Goal: Task Accomplishment & Management: Manage account settings

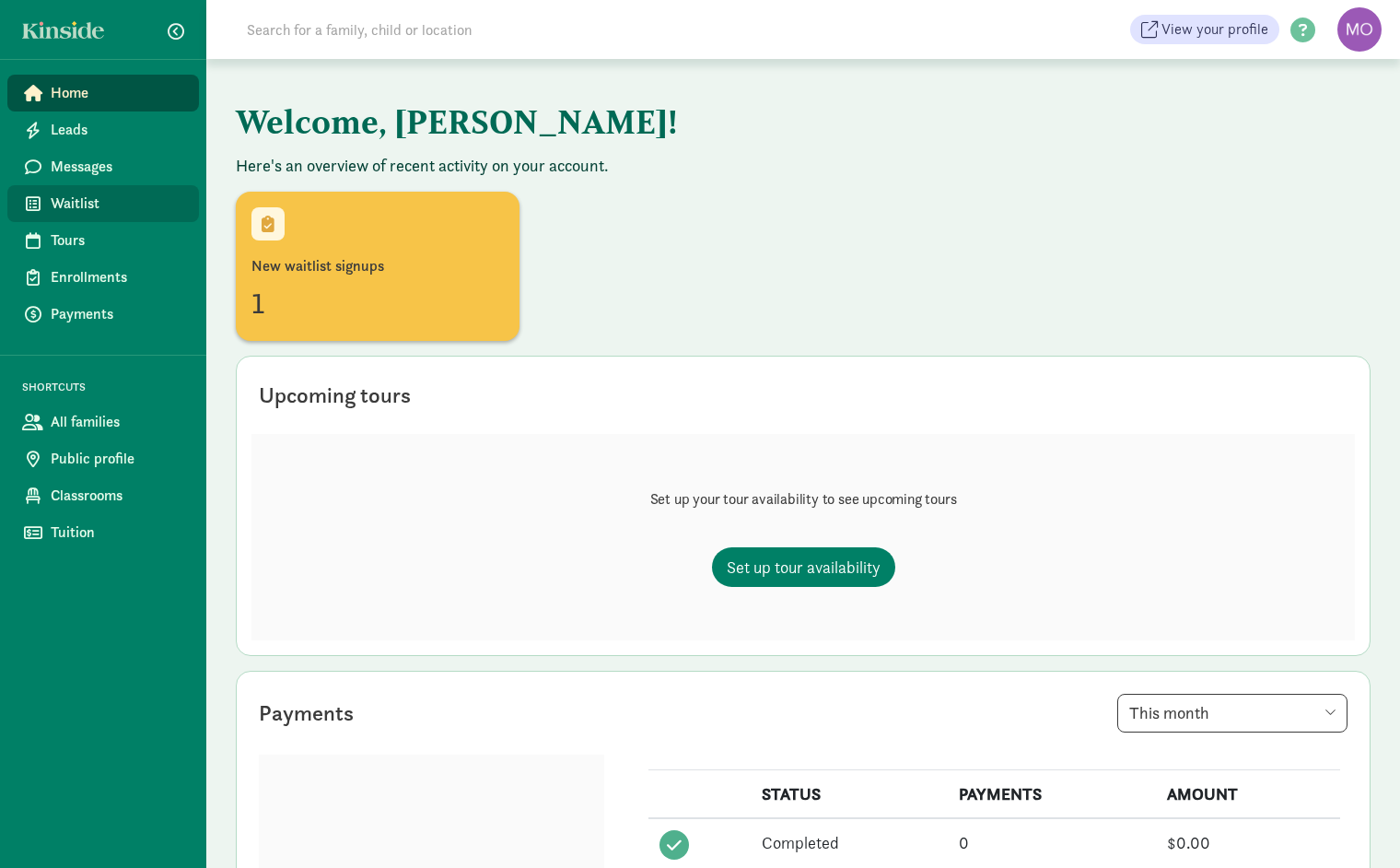
click at [81, 196] on span "Waitlist" at bounding box center [117, 203] width 134 height 22
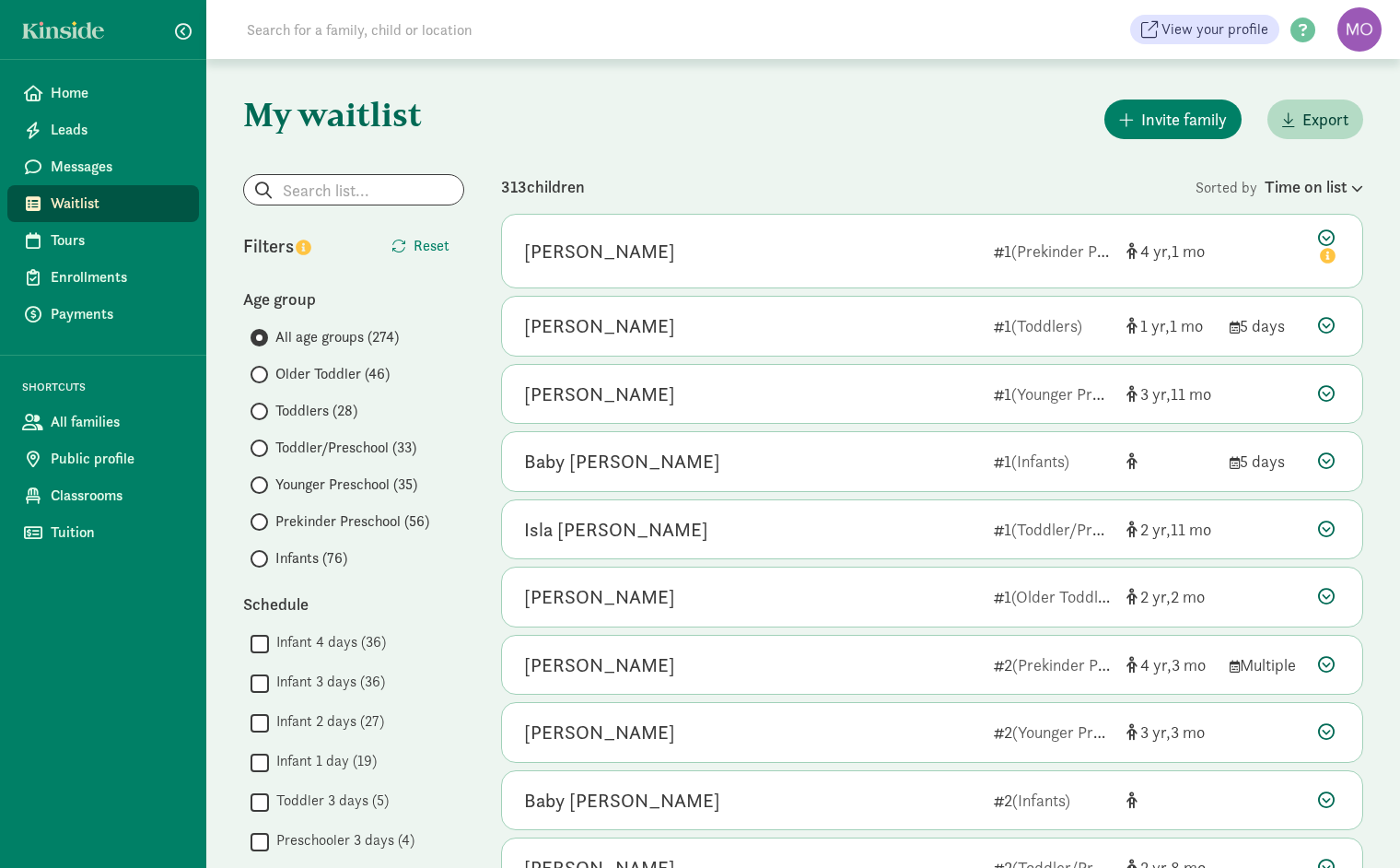
click at [285, 559] on span "Infants (76)" at bounding box center [312, 557] width 72 height 22
click at [262, 559] on input "Infants (76)" at bounding box center [256, 558] width 12 height 12
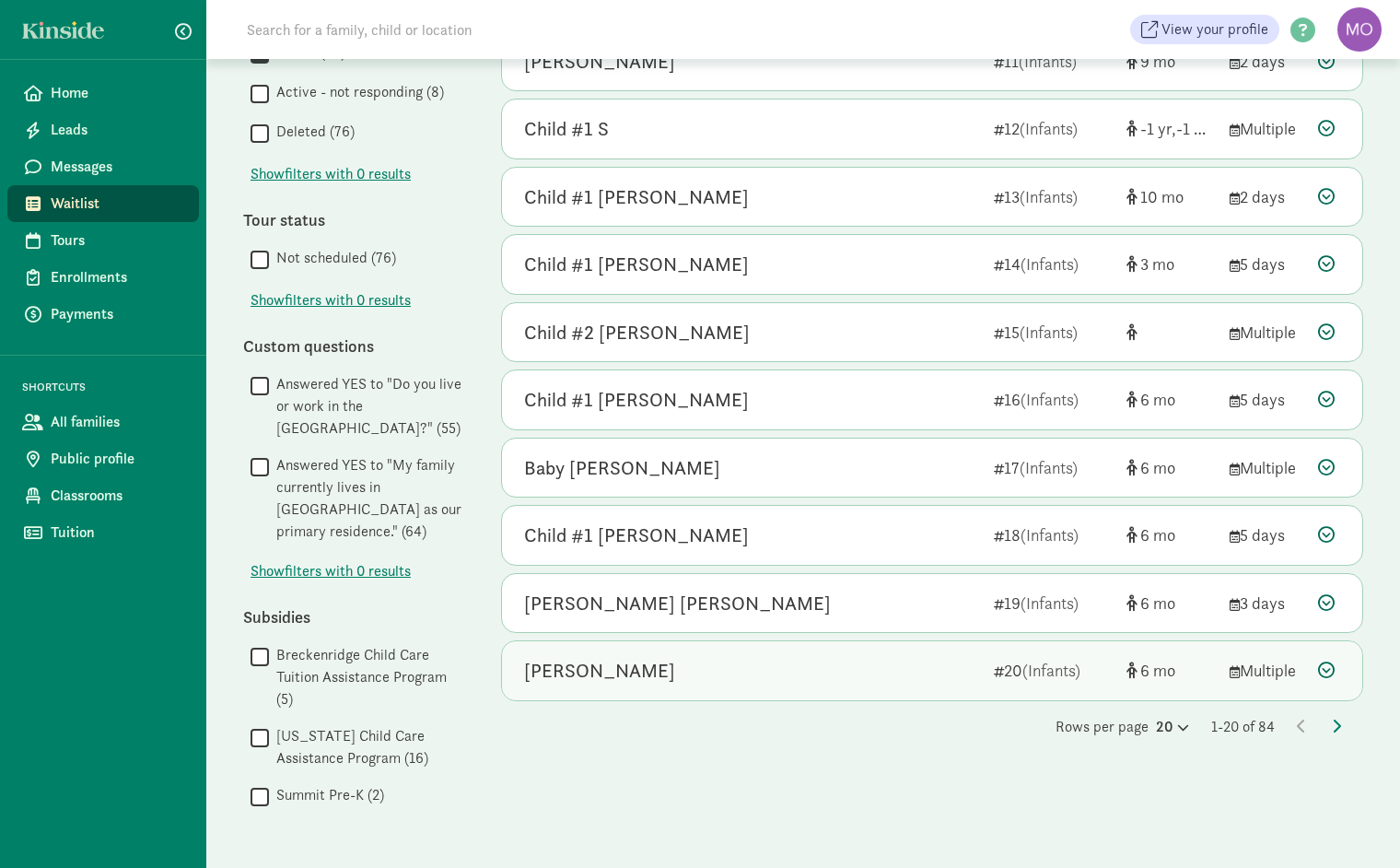
scroll to position [875, 0]
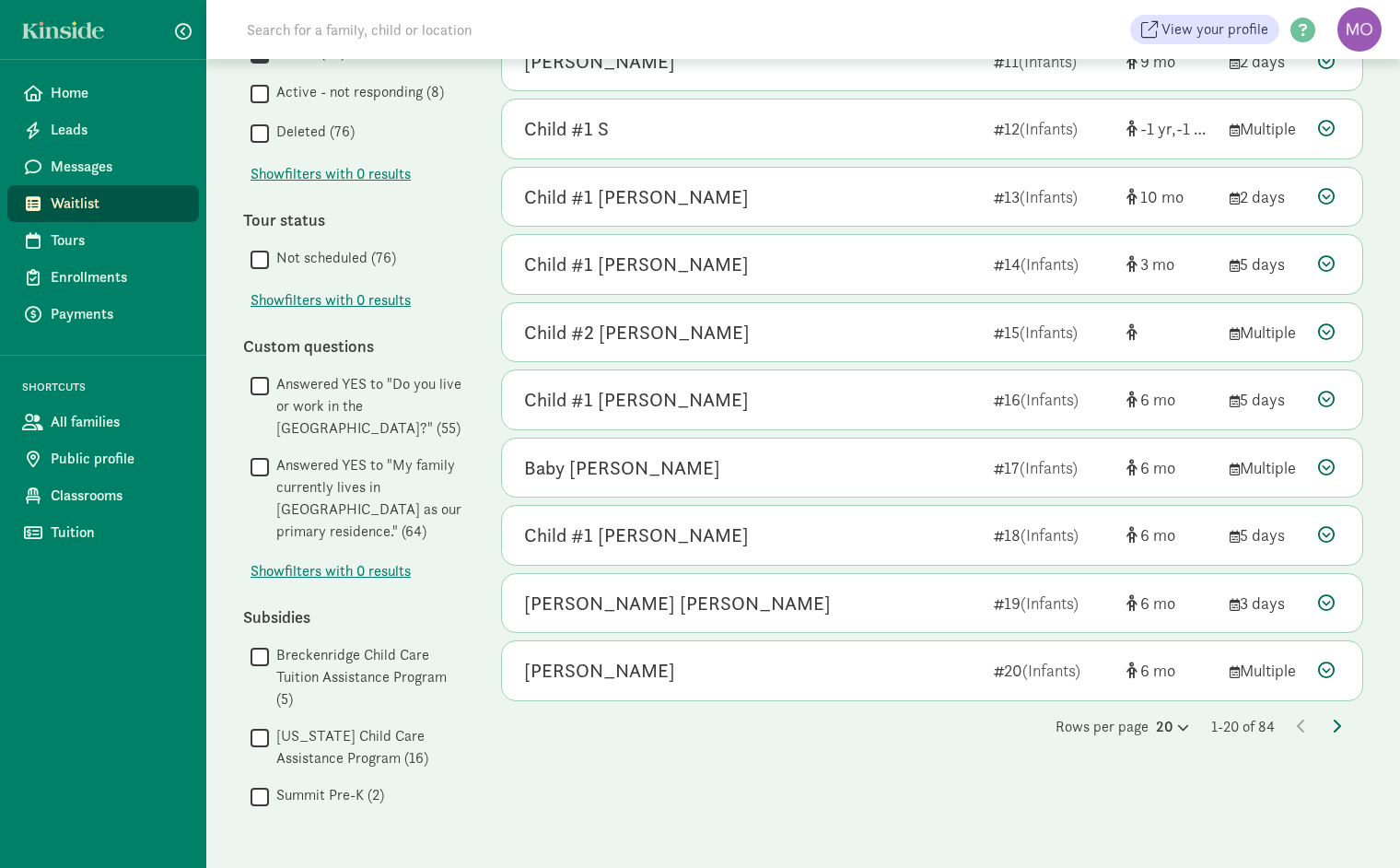
click at [1335, 718] on icon at bounding box center [1337, 726] width 9 height 15
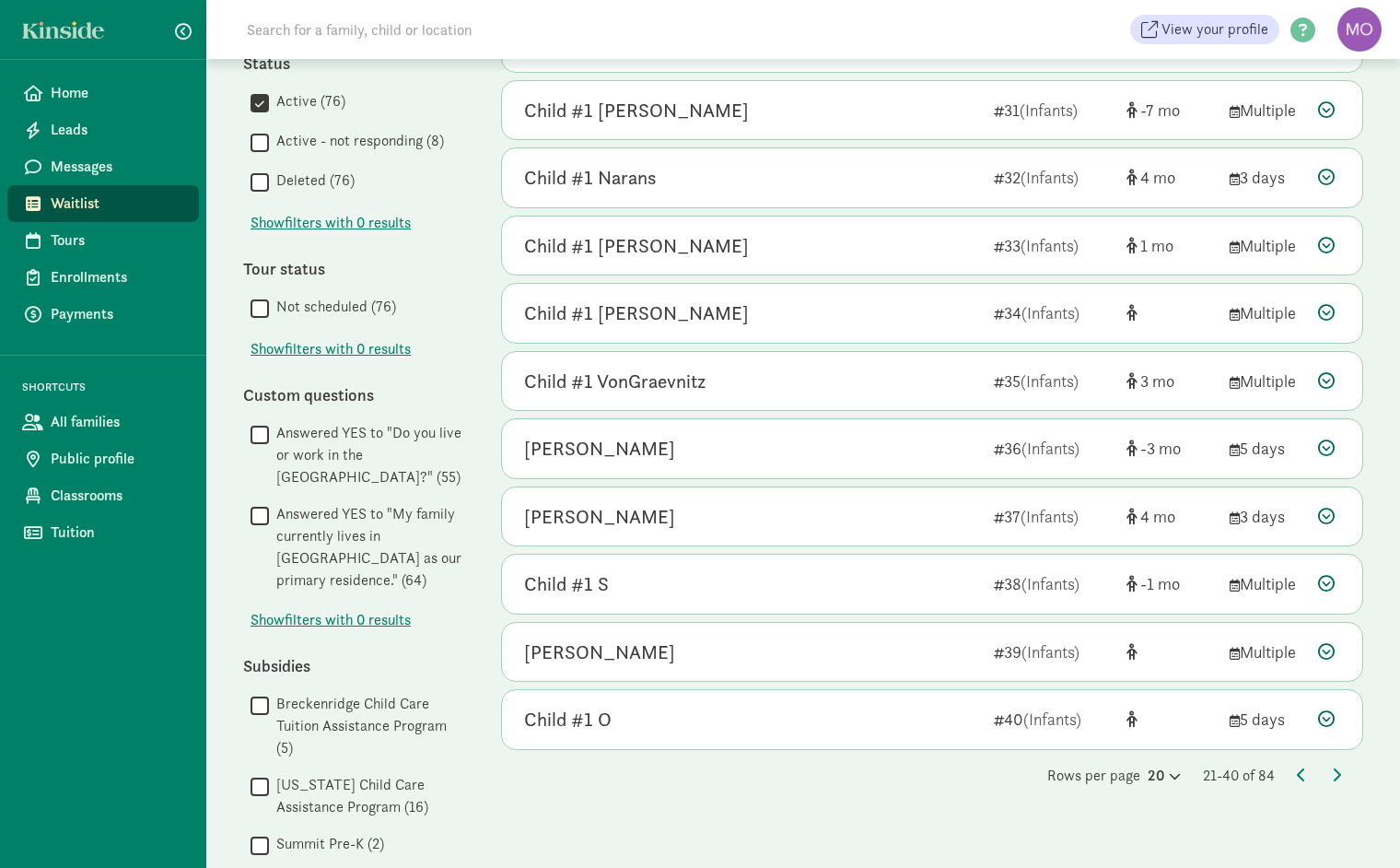
scroll to position [835, 0]
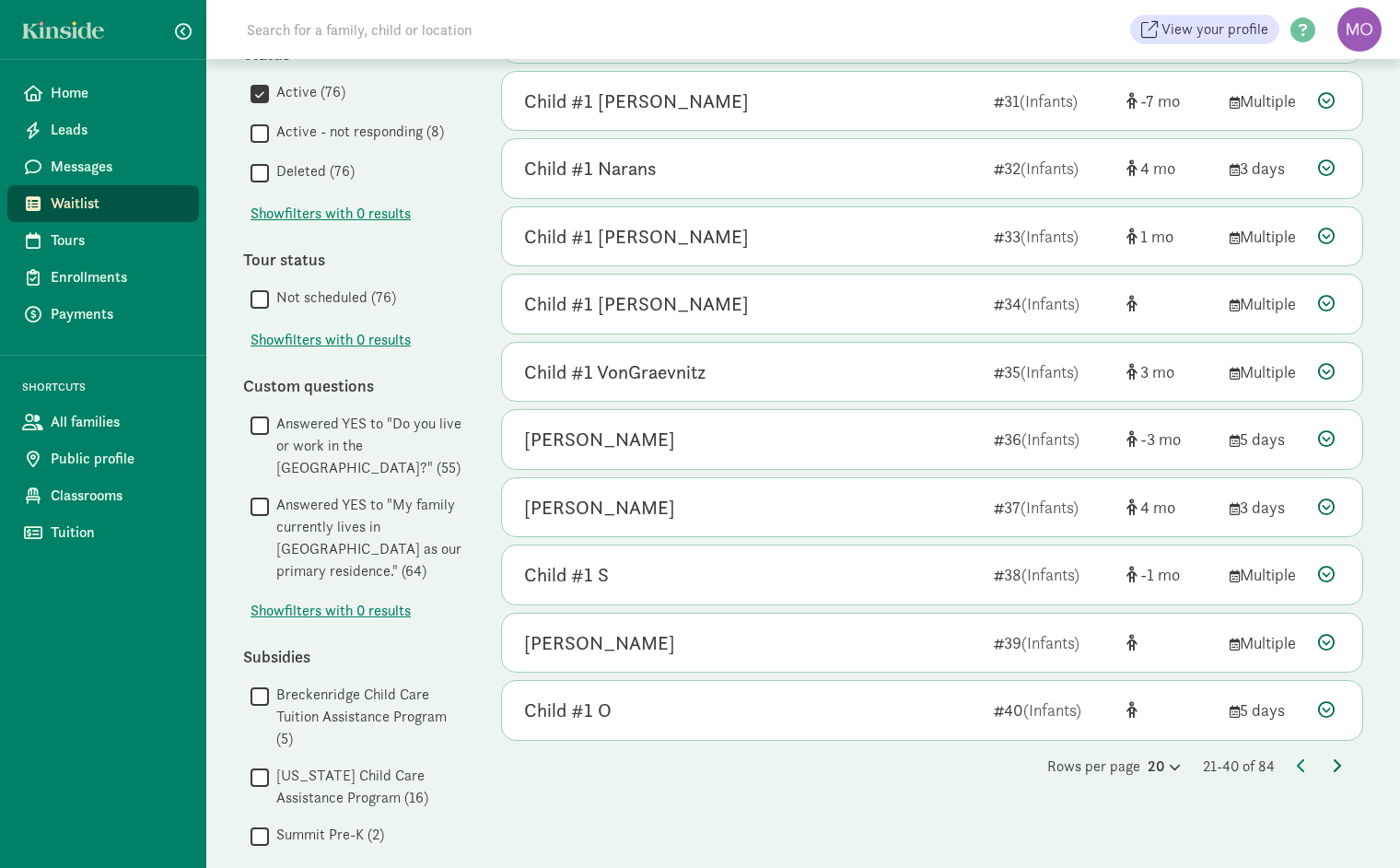
click at [1338, 758] on icon at bounding box center [1337, 766] width 9 height 15
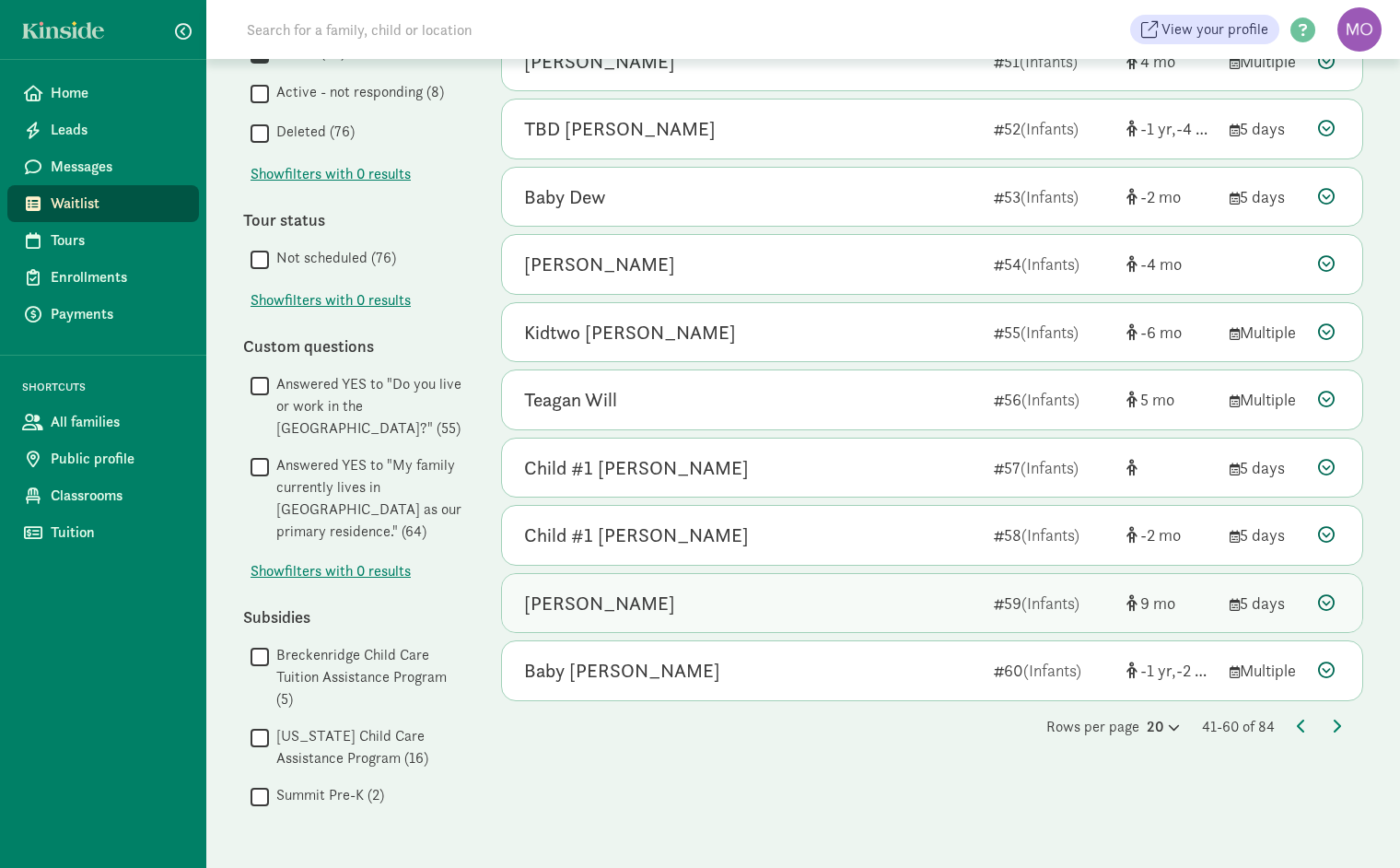
scroll to position [875, 0]
click at [1328, 715] on div "Rows per page 20 41-60 of 84" at bounding box center [932, 726] width 862 height 22
click at [1337, 718] on icon at bounding box center [1337, 726] width 9 height 15
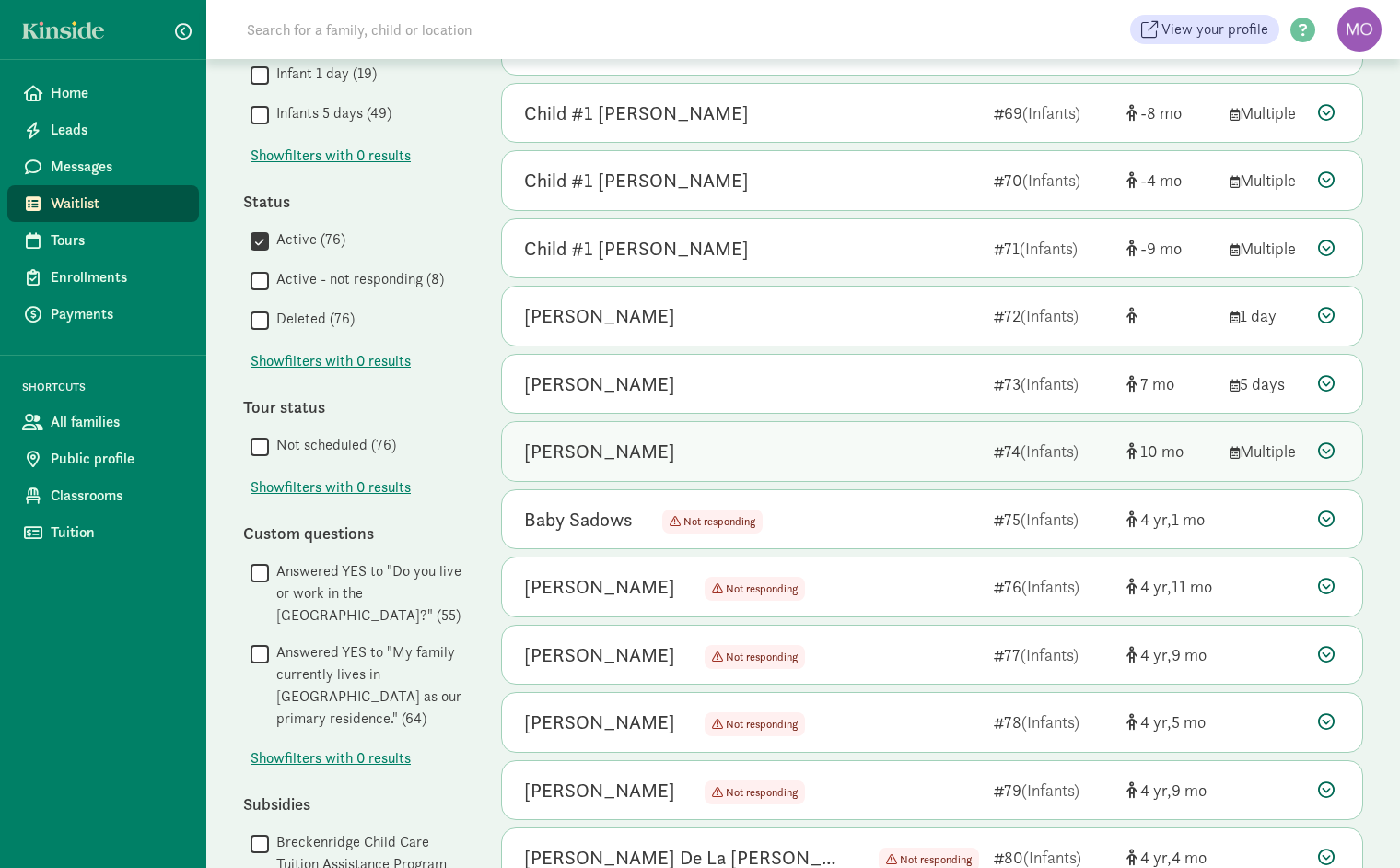
scroll to position [689, 0]
click at [1324, 444] on icon at bounding box center [1325, 448] width 16 height 16
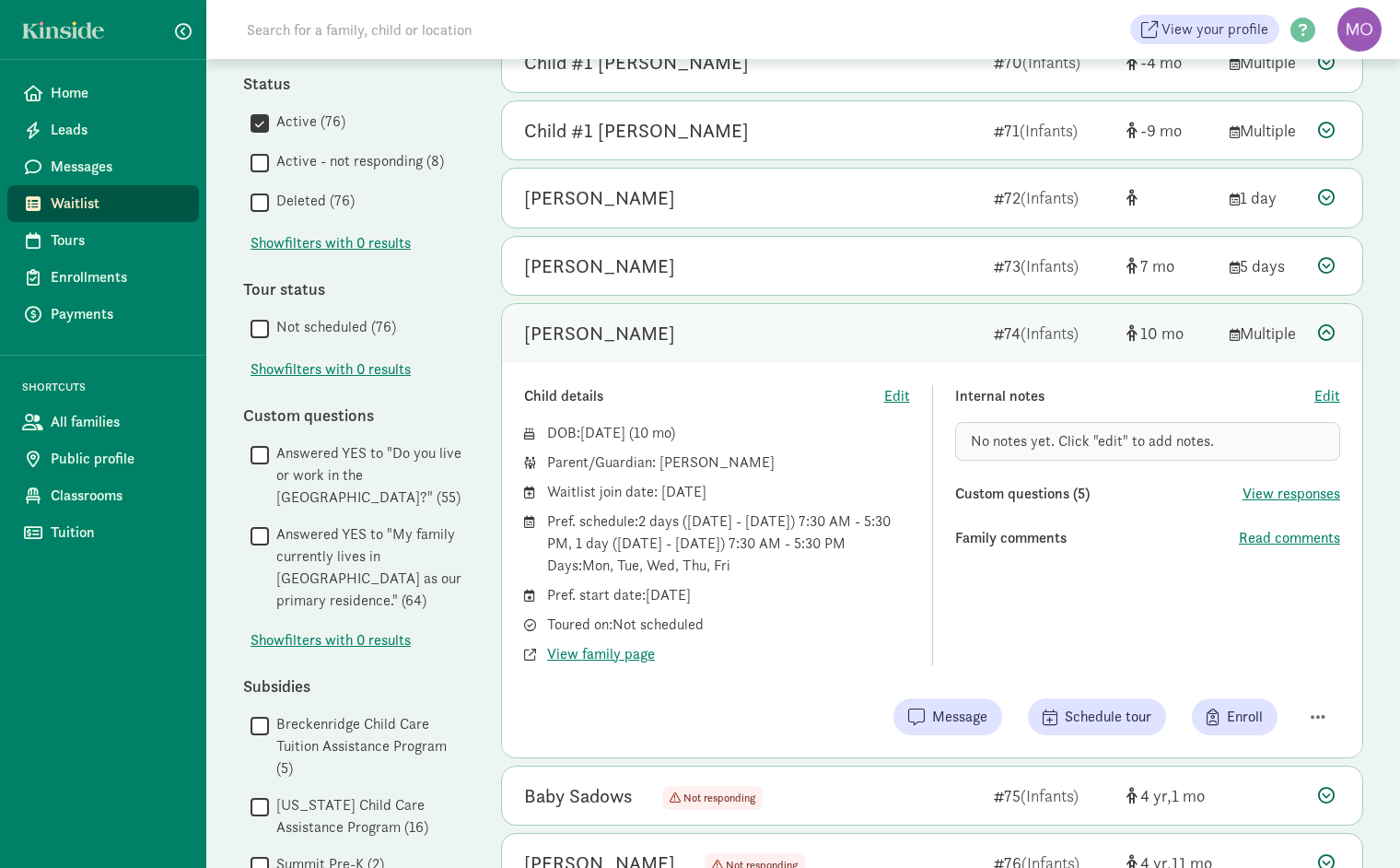
scroll to position [815, 0]
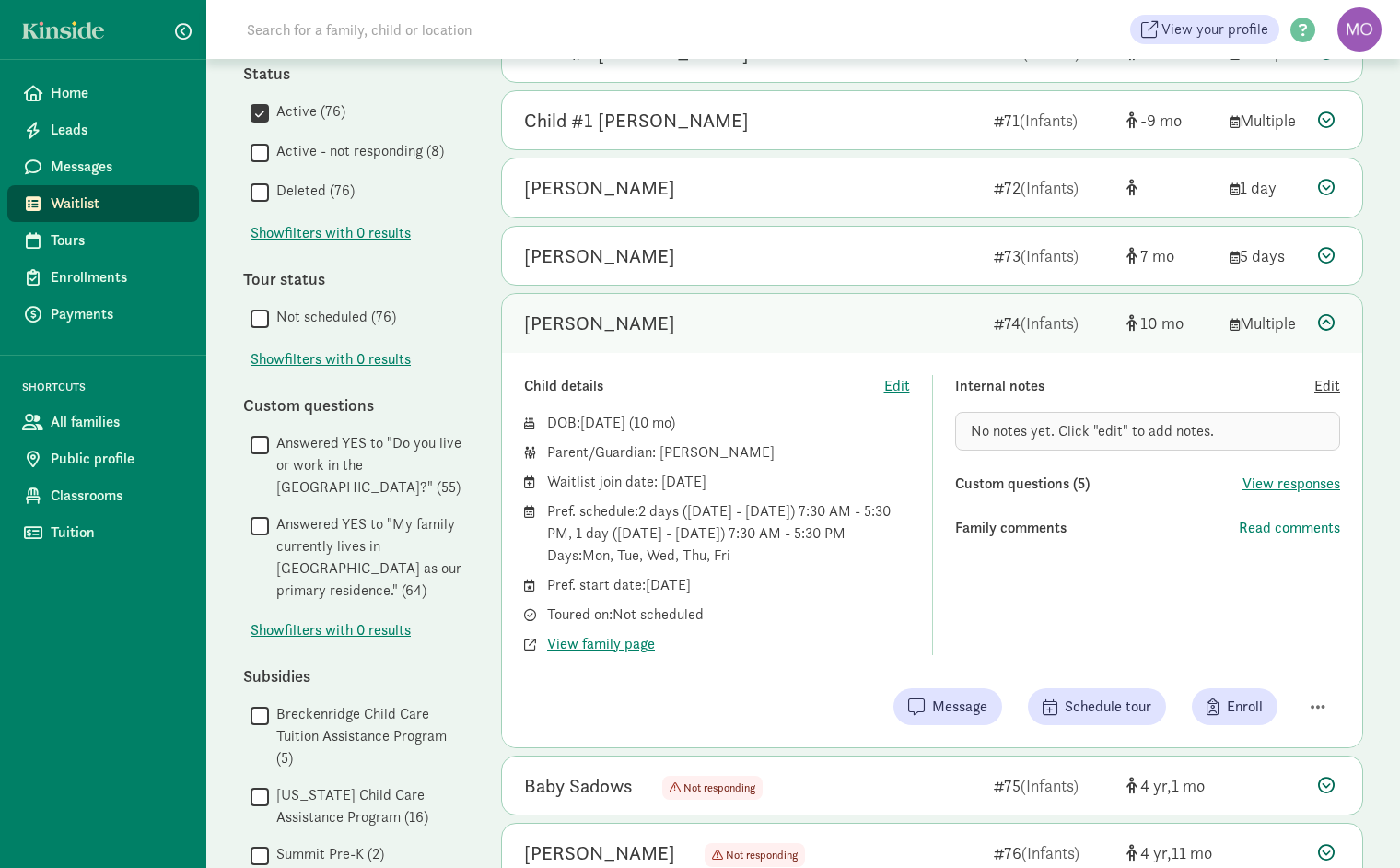
click at [1331, 379] on span "Edit" at bounding box center [1326, 386] width 26 height 22
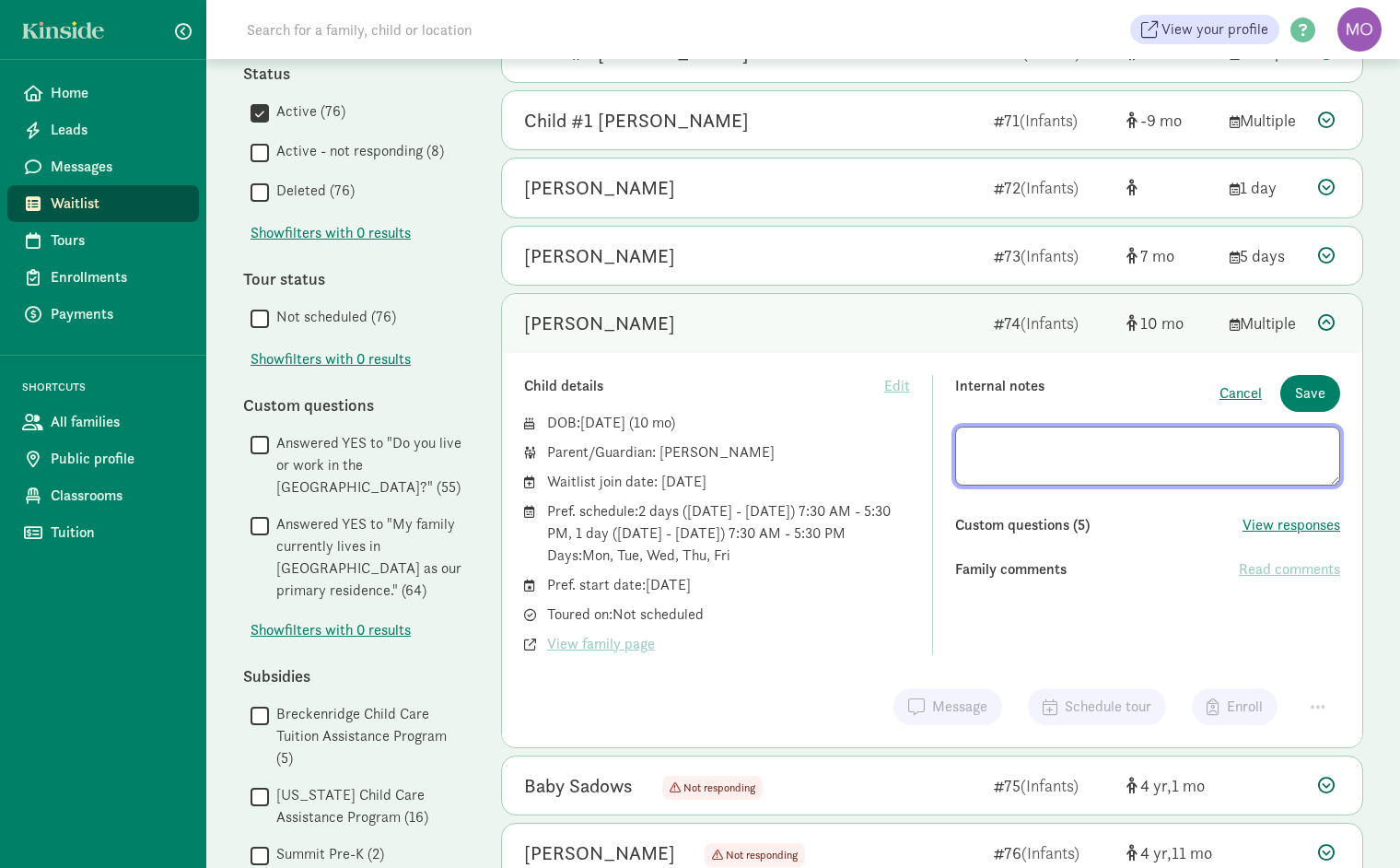
click at [845, 551] on div "Pref. schedule: 2 days (Monday - Friday) 7:30 AM - 5:30 PM, 1 day (Monday - Fri…" at bounding box center [727, 533] width 363 height 66
click at [1250, 384] on span "Cancel" at bounding box center [1240, 392] width 43 height 22
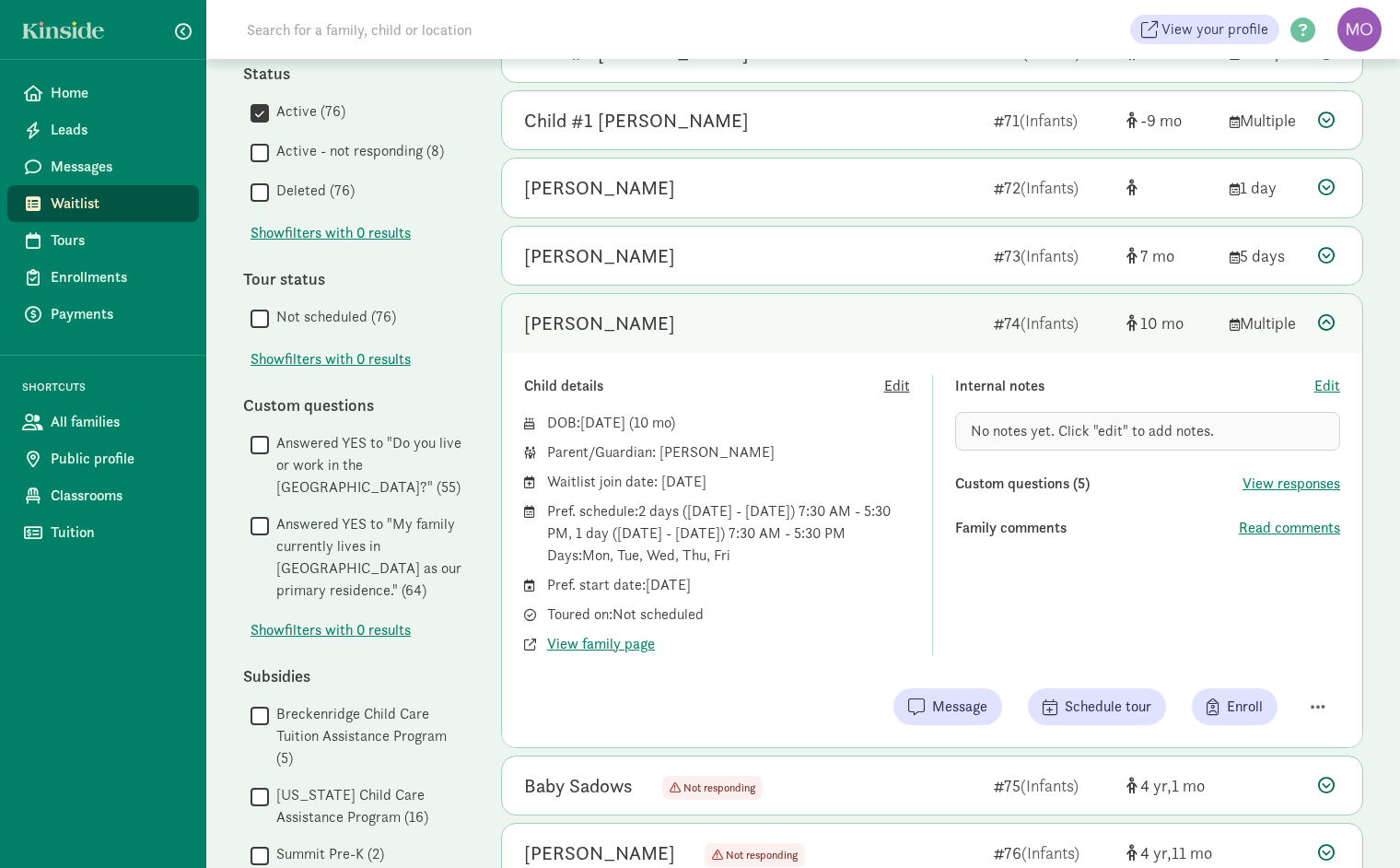
click at [900, 380] on span "Edit" at bounding box center [896, 386] width 26 height 22
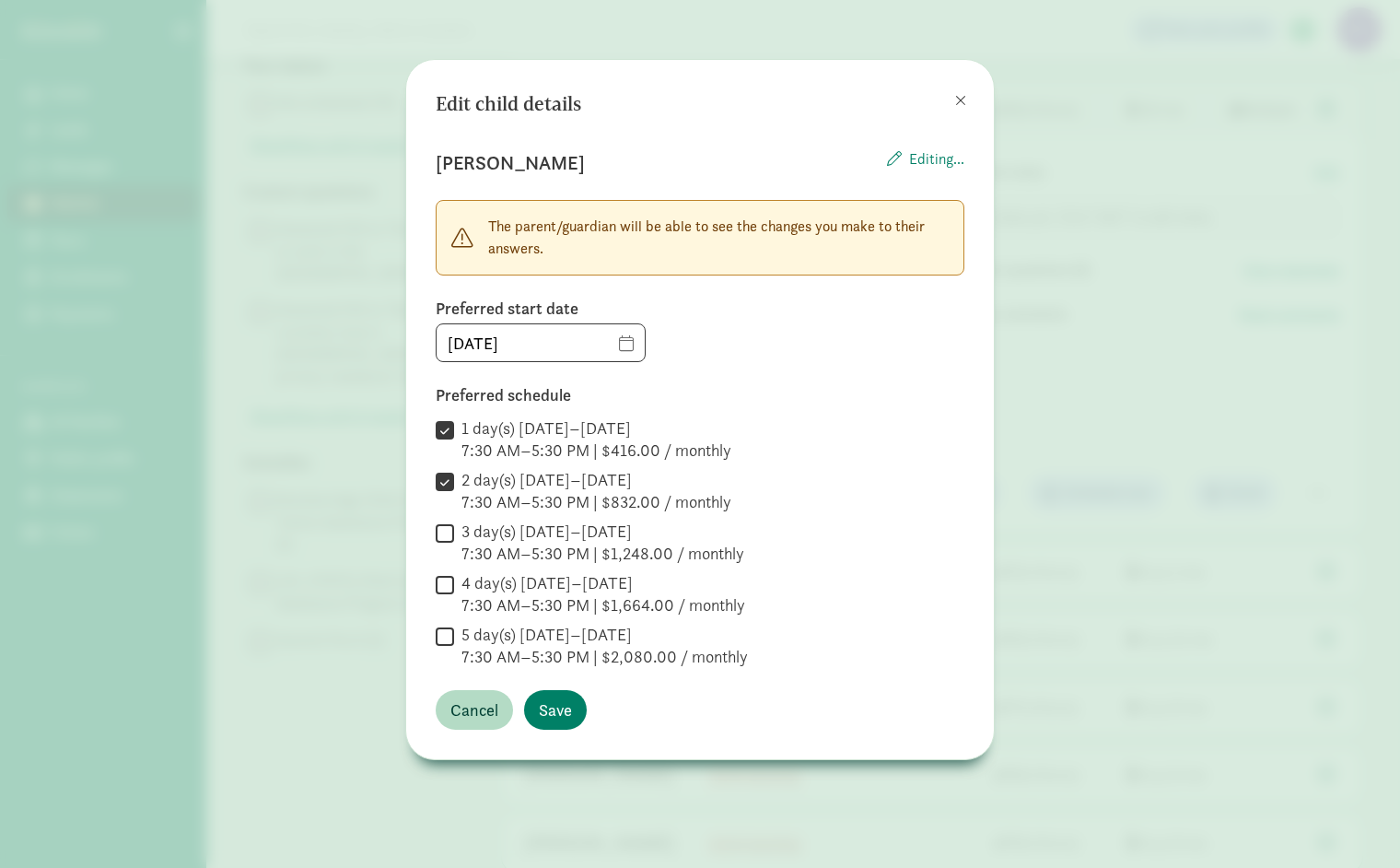
scroll to position [1029, 0]
click at [960, 103] on span at bounding box center [960, 100] width 11 height 15
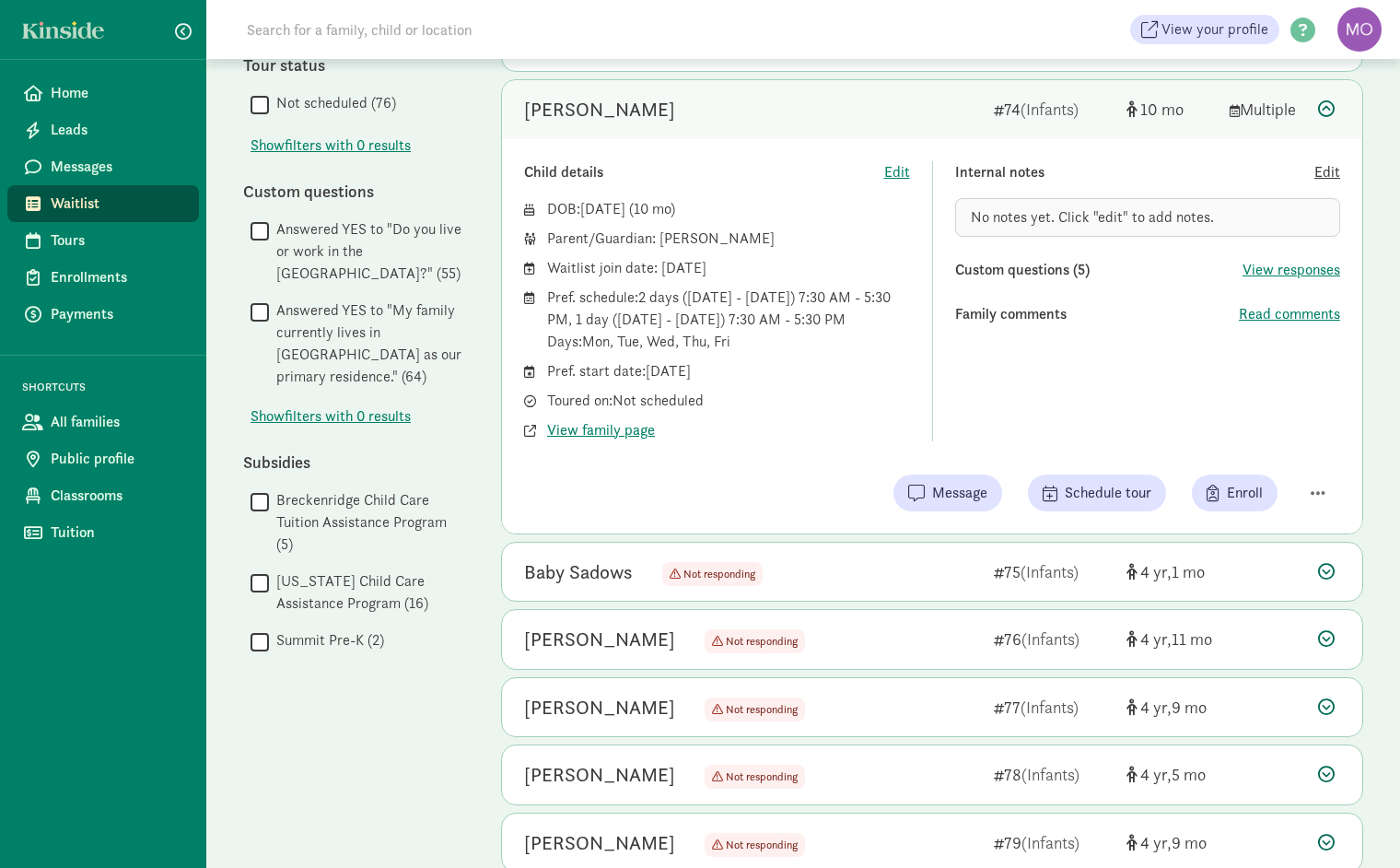
click at [1323, 161] on span "Edit" at bounding box center [1326, 172] width 26 height 22
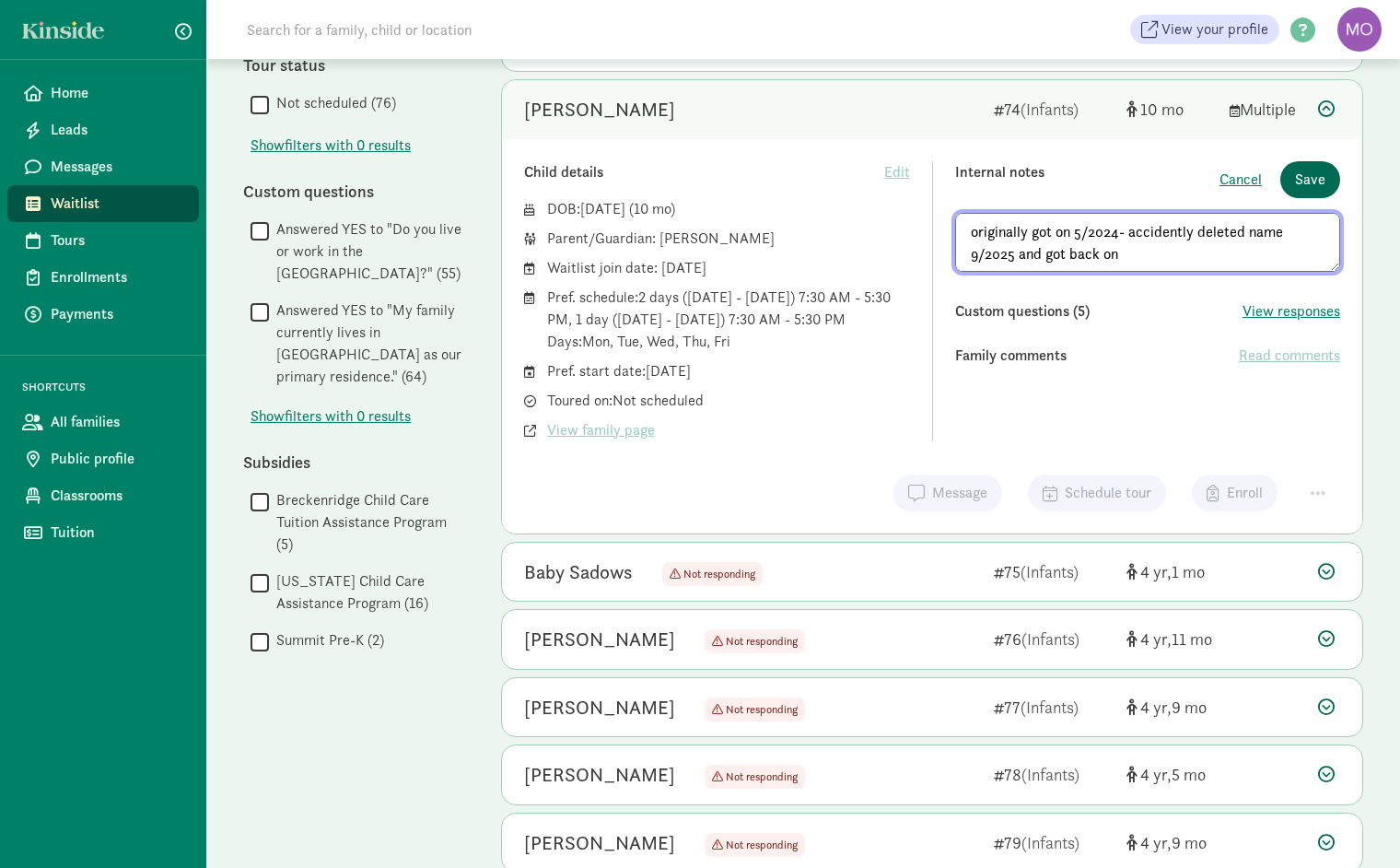
type textarea "originally got on 5/2024- accidently deleted name 9/2025 and got back on"
click at [1301, 179] on span "Save" at bounding box center [1310, 179] width 30 height 22
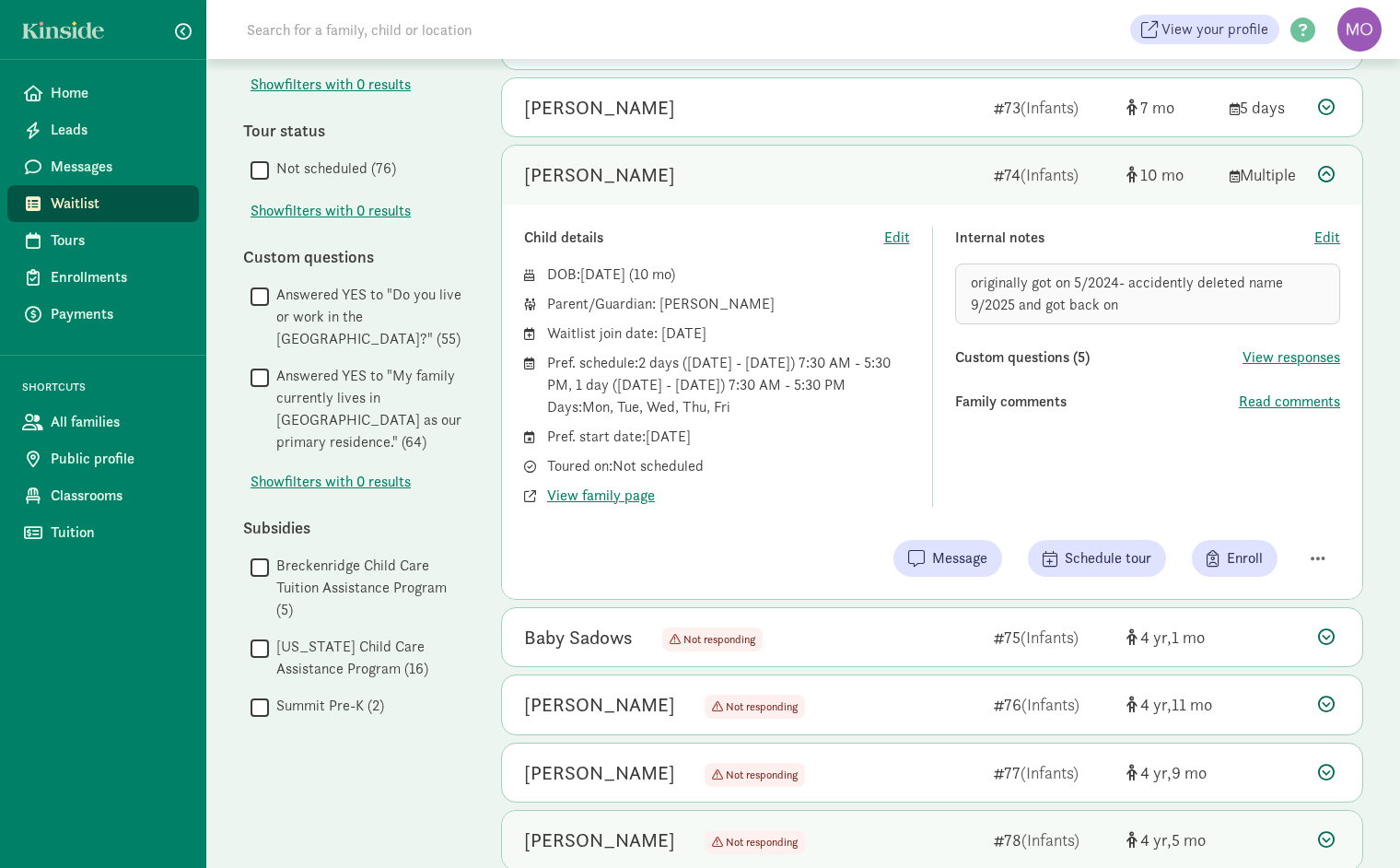
scroll to position [960, 0]
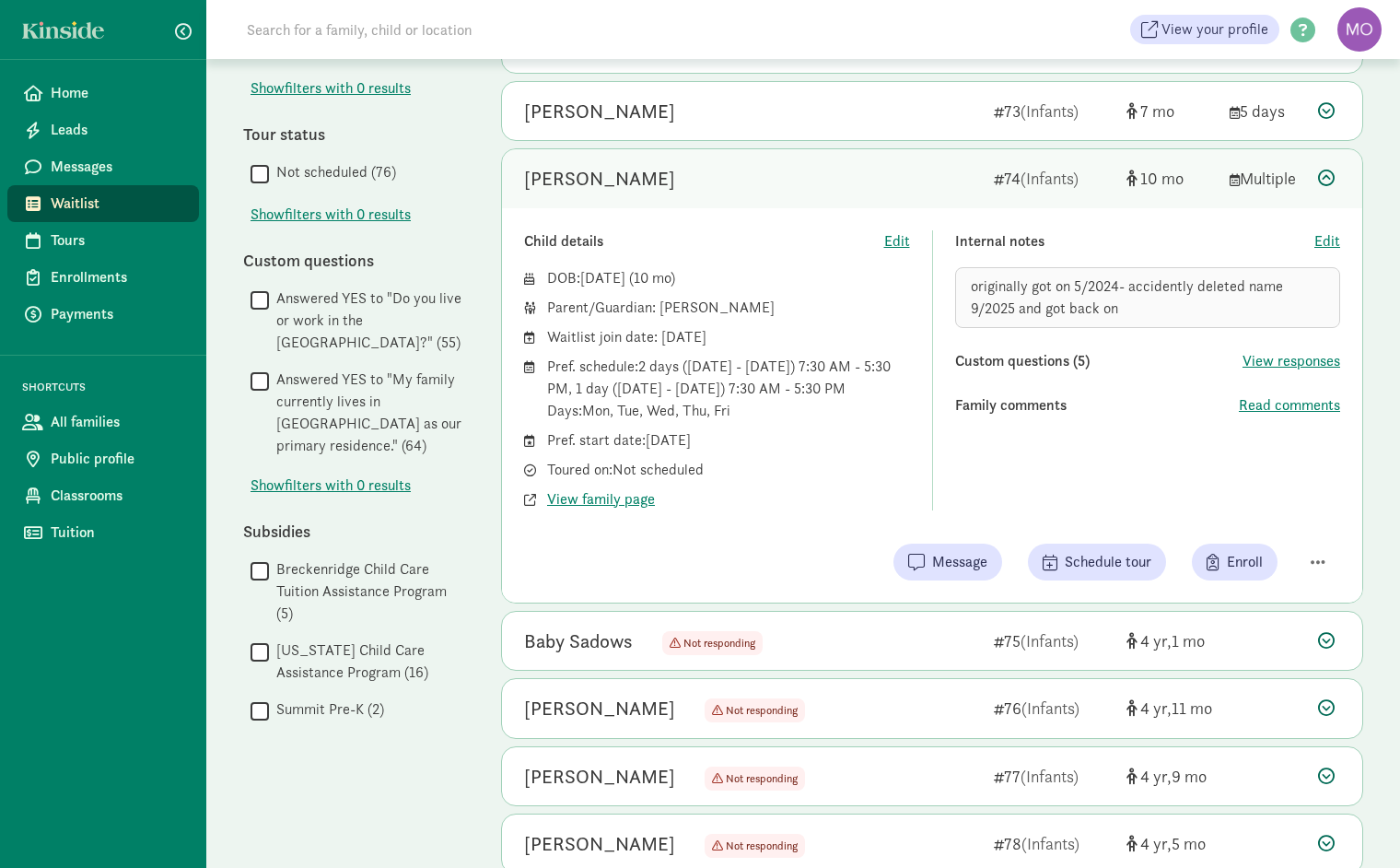
drag, startPoint x: 780, startPoint y: 294, endPoint x: 661, endPoint y: 298, distance: 119.1
click at [661, 298] on div "Parent/Guardian: [PERSON_NAME]" at bounding box center [727, 307] width 363 height 22
copy div "Danielle Pucherelli"
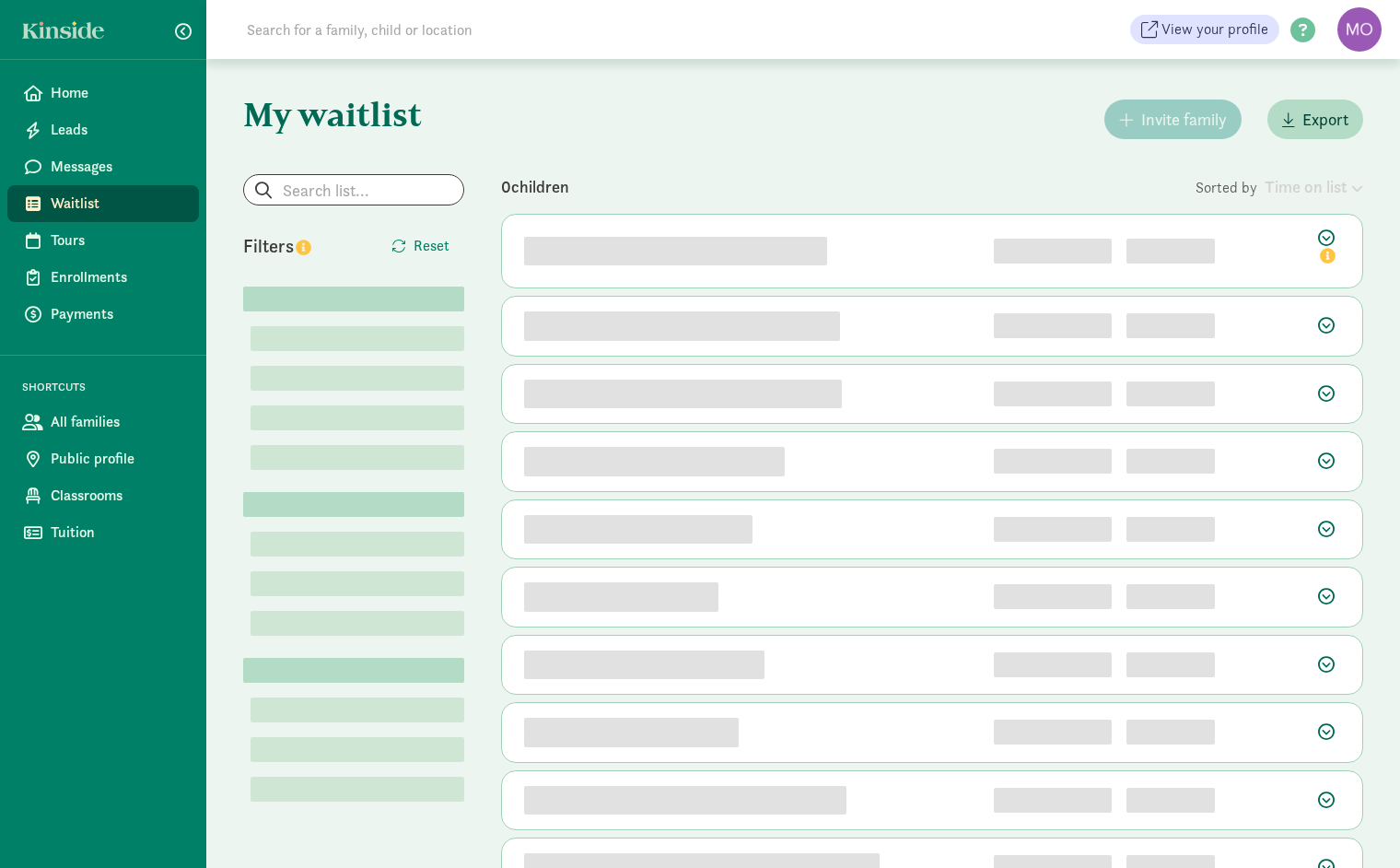
scroll to position [99, 0]
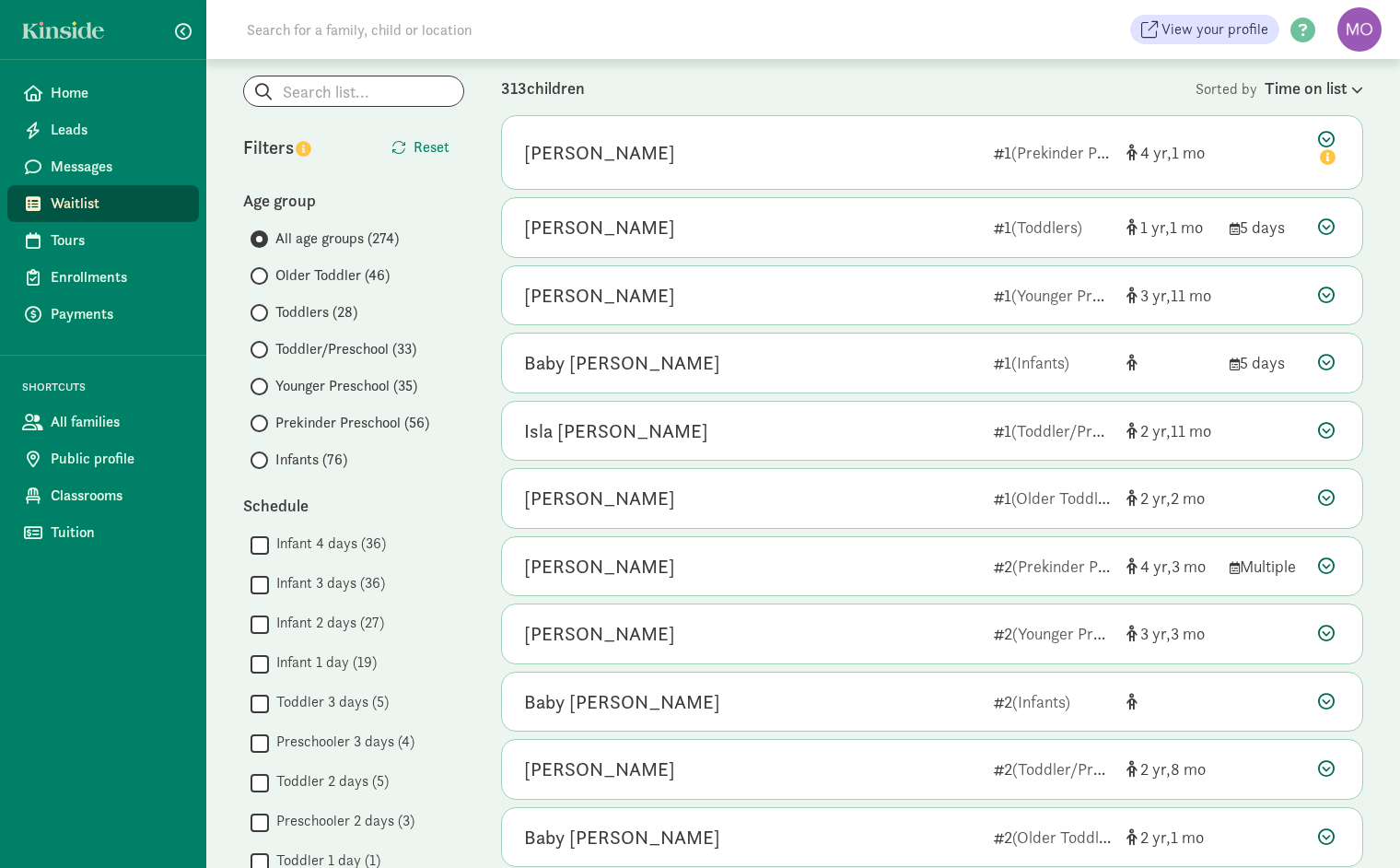
click at [262, 314] on span at bounding box center [259, 313] width 17 height 17
click at [262, 314] on input "Toddlers (28)" at bounding box center [256, 313] width 12 height 12
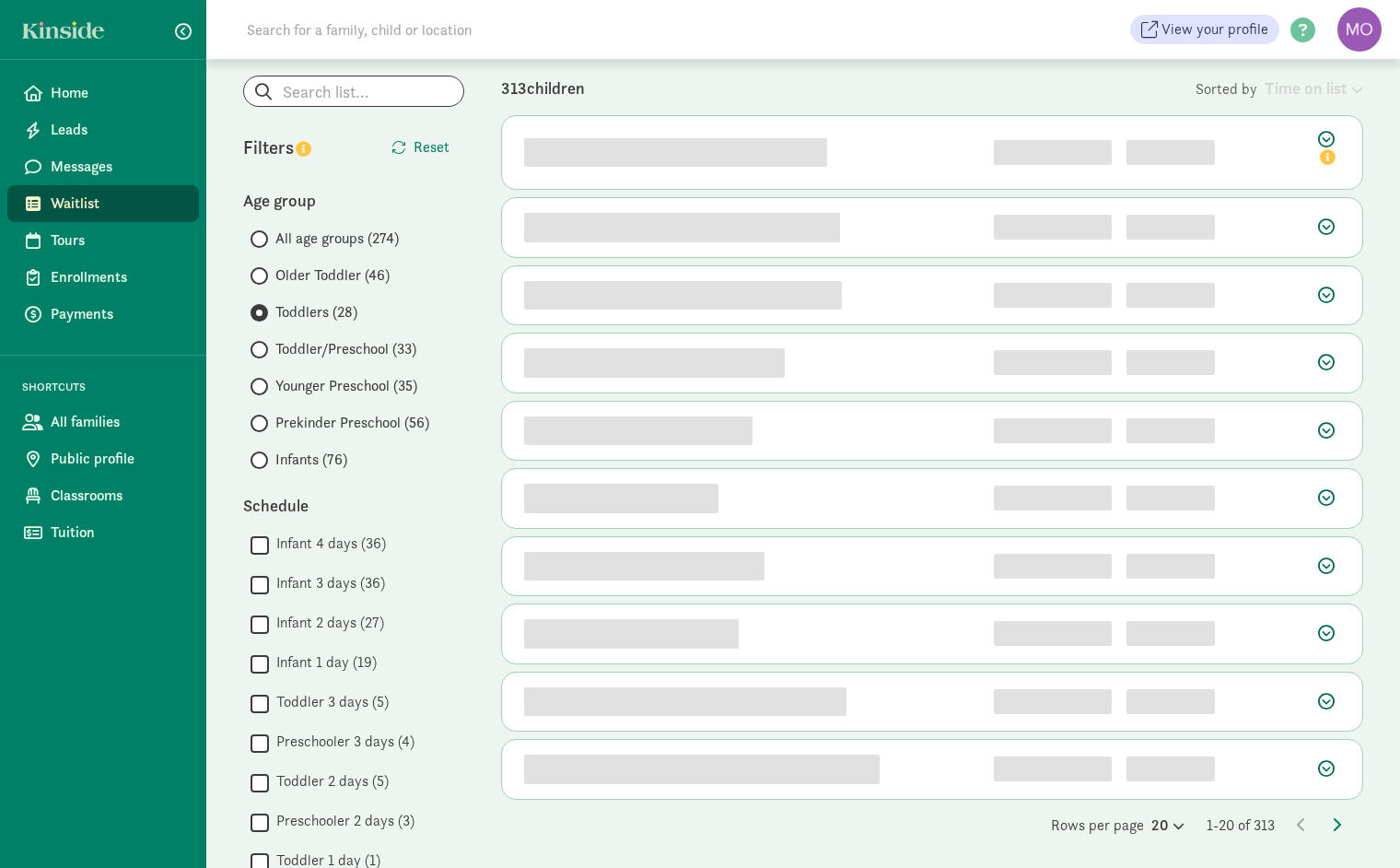
scroll to position [0, 0]
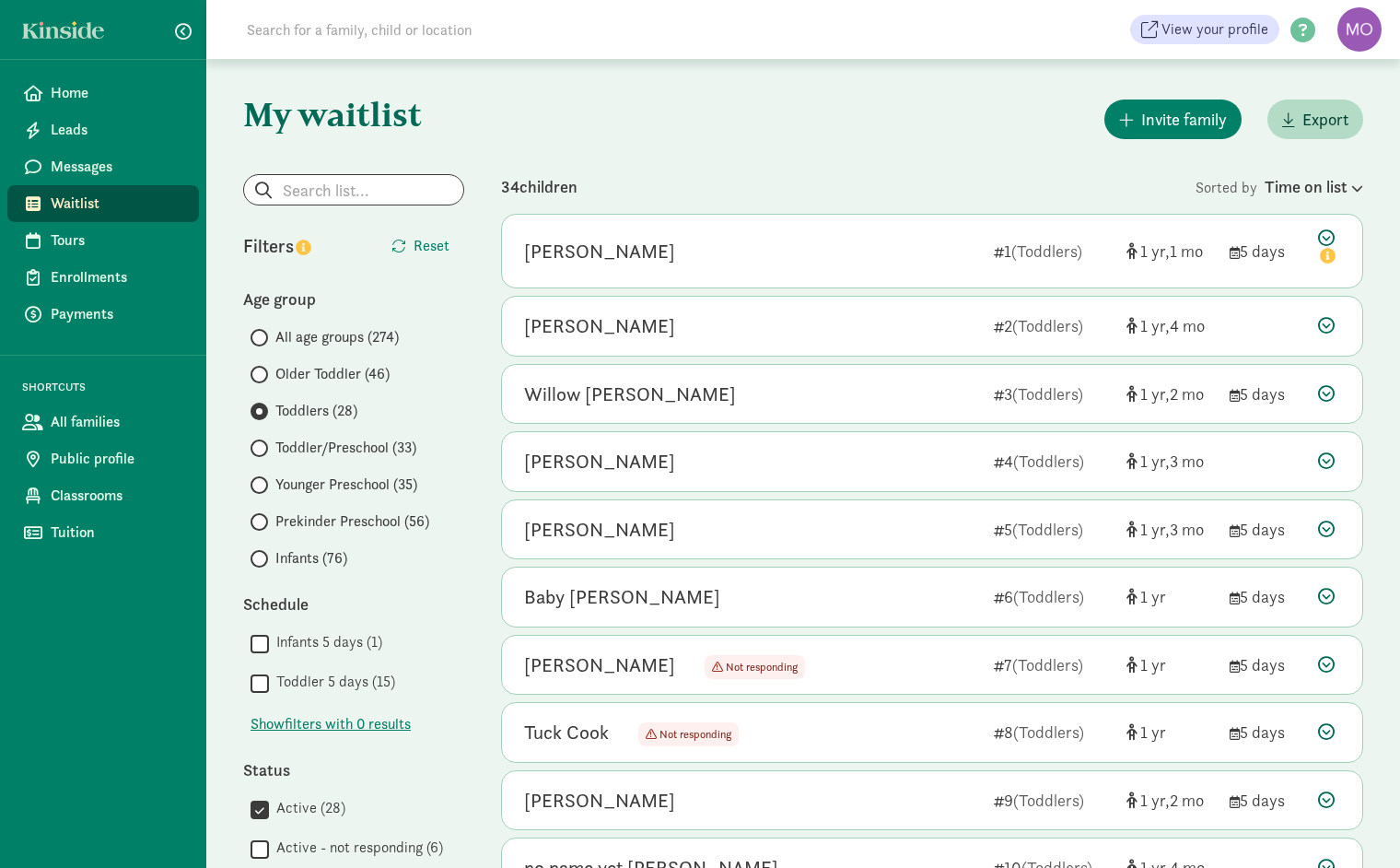
click at [280, 557] on span "Infants (76)" at bounding box center [312, 557] width 72 height 22
click at [262, 557] on input "Infants (76)" at bounding box center [256, 558] width 12 height 12
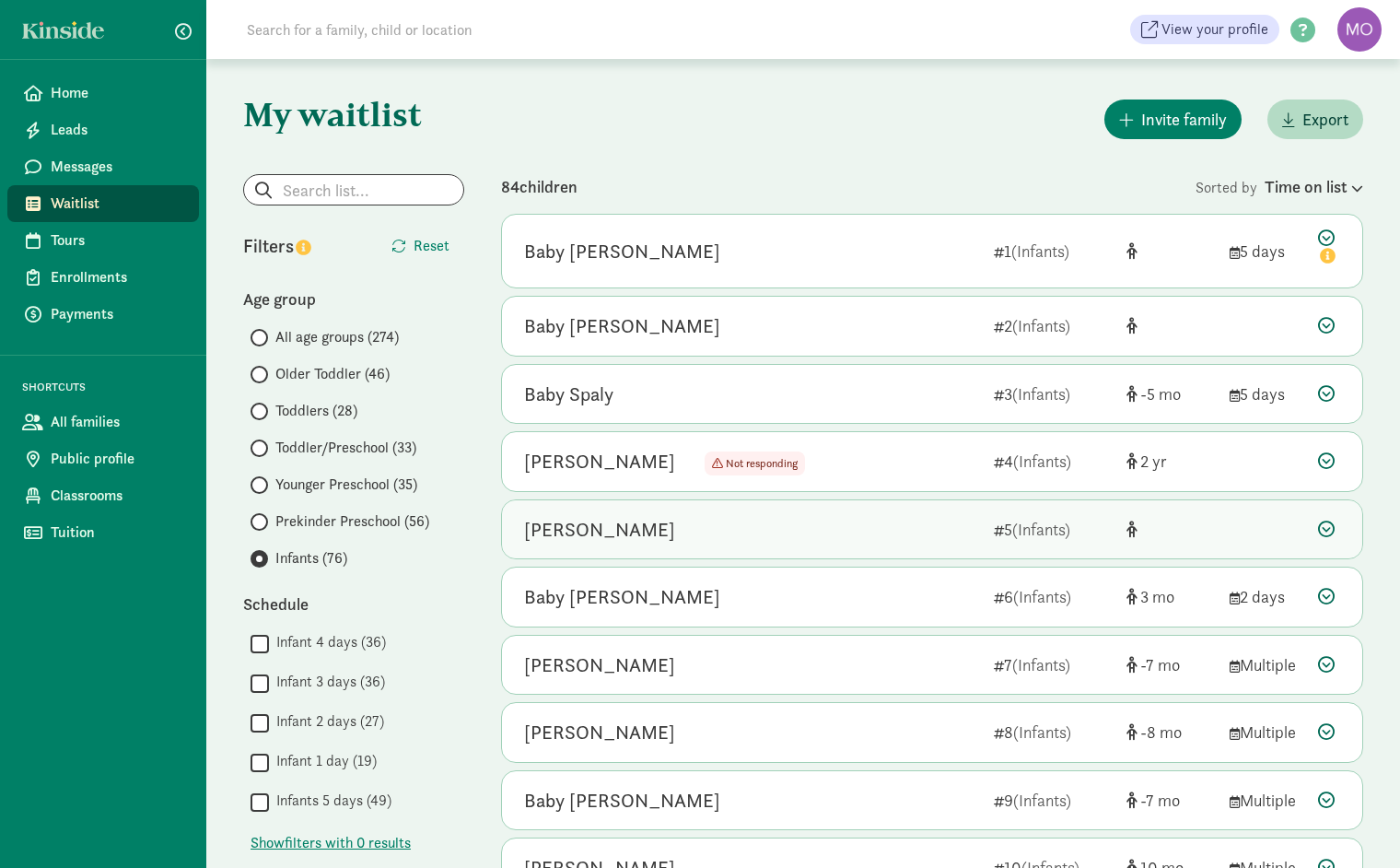
click at [809, 503] on div "[PERSON_NAME] 5 (Infants)" at bounding box center [932, 530] width 860 height 59
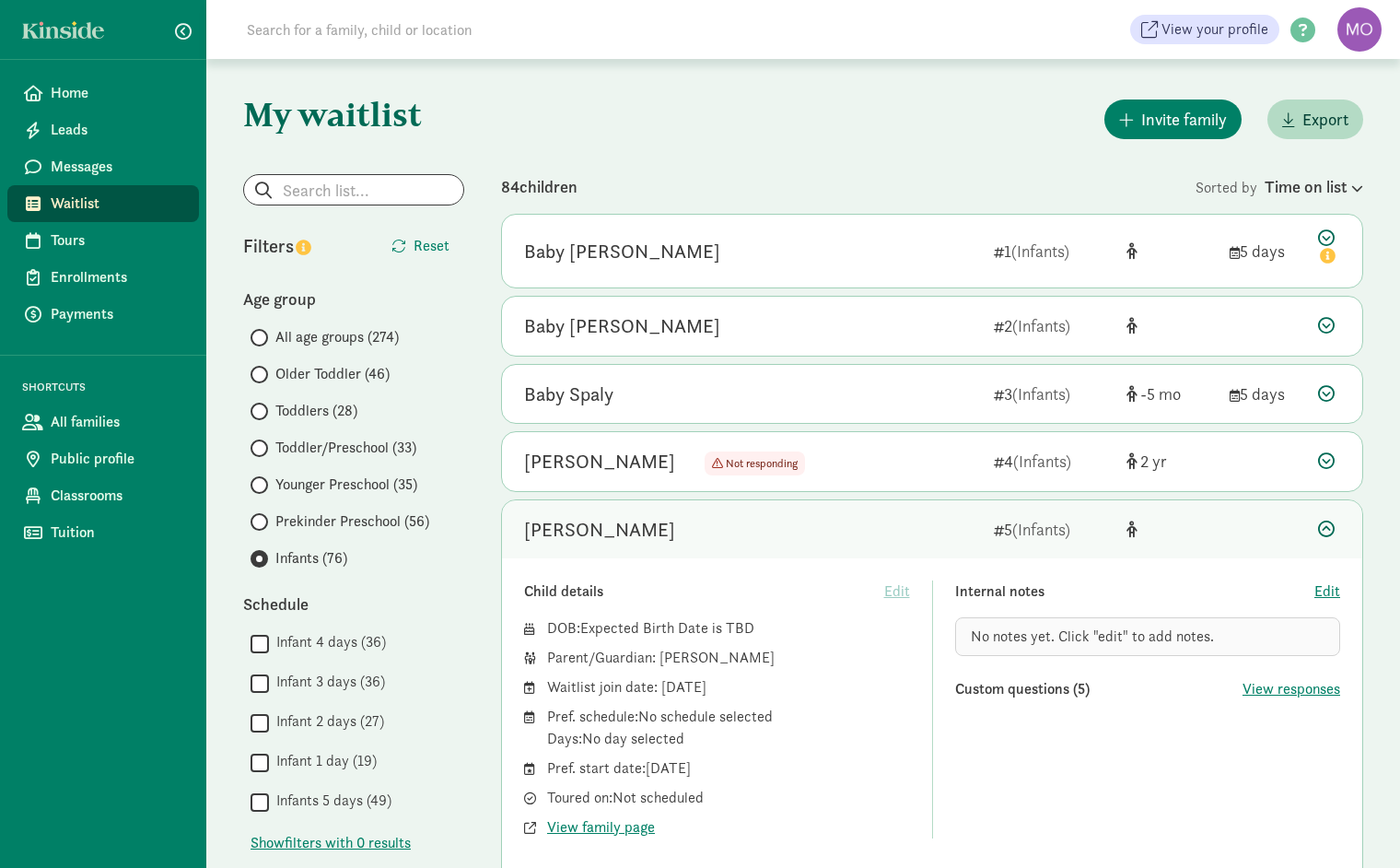
click at [752, 515] on div "[PERSON_NAME]" at bounding box center [751, 529] width 455 height 29
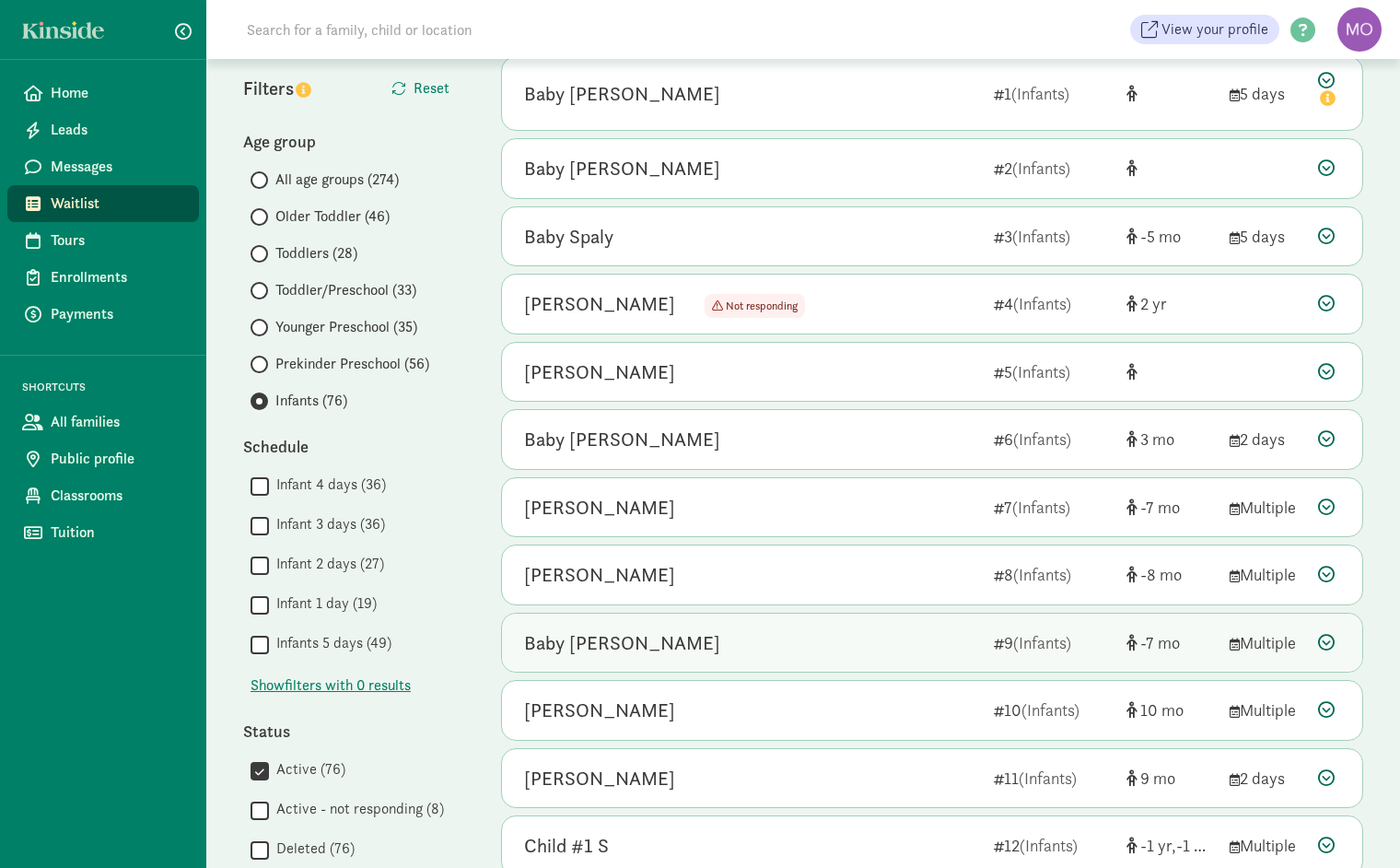
scroll to position [164, 0]
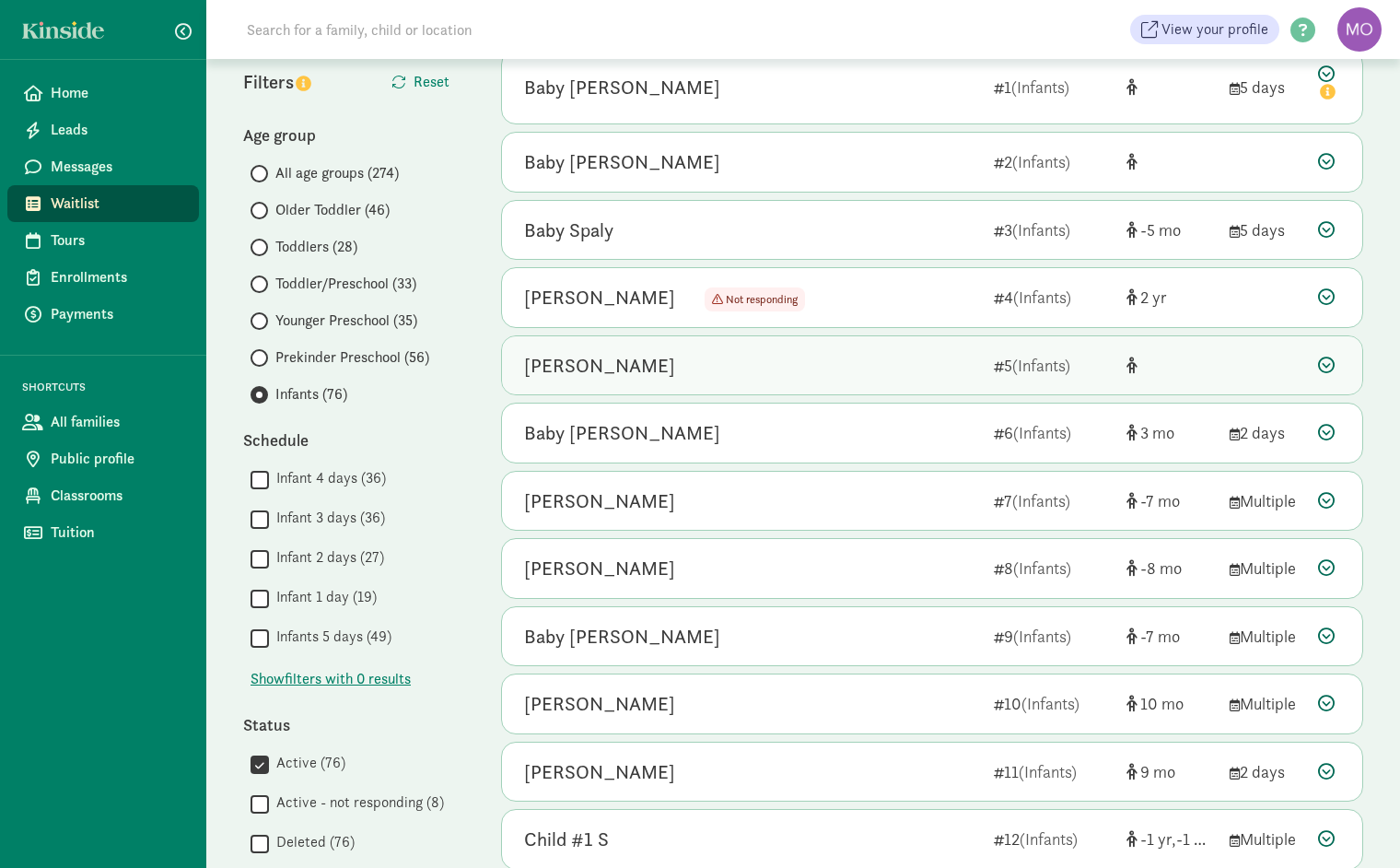
click at [693, 366] on div "[PERSON_NAME]" at bounding box center [751, 365] width 455 height 29
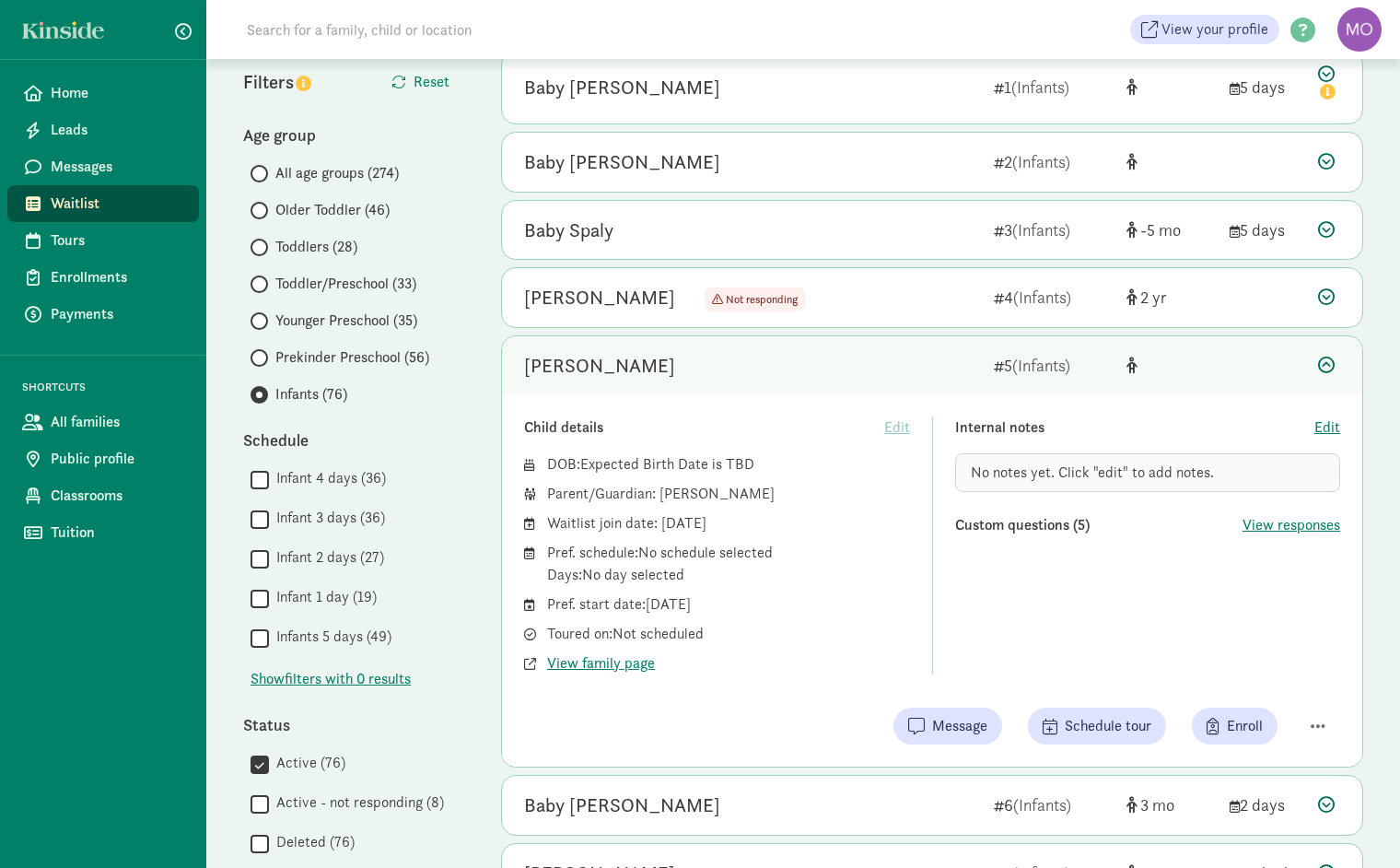
click at [1319, 363] on icon at bounding box center [1325, 364] width 16 height 16
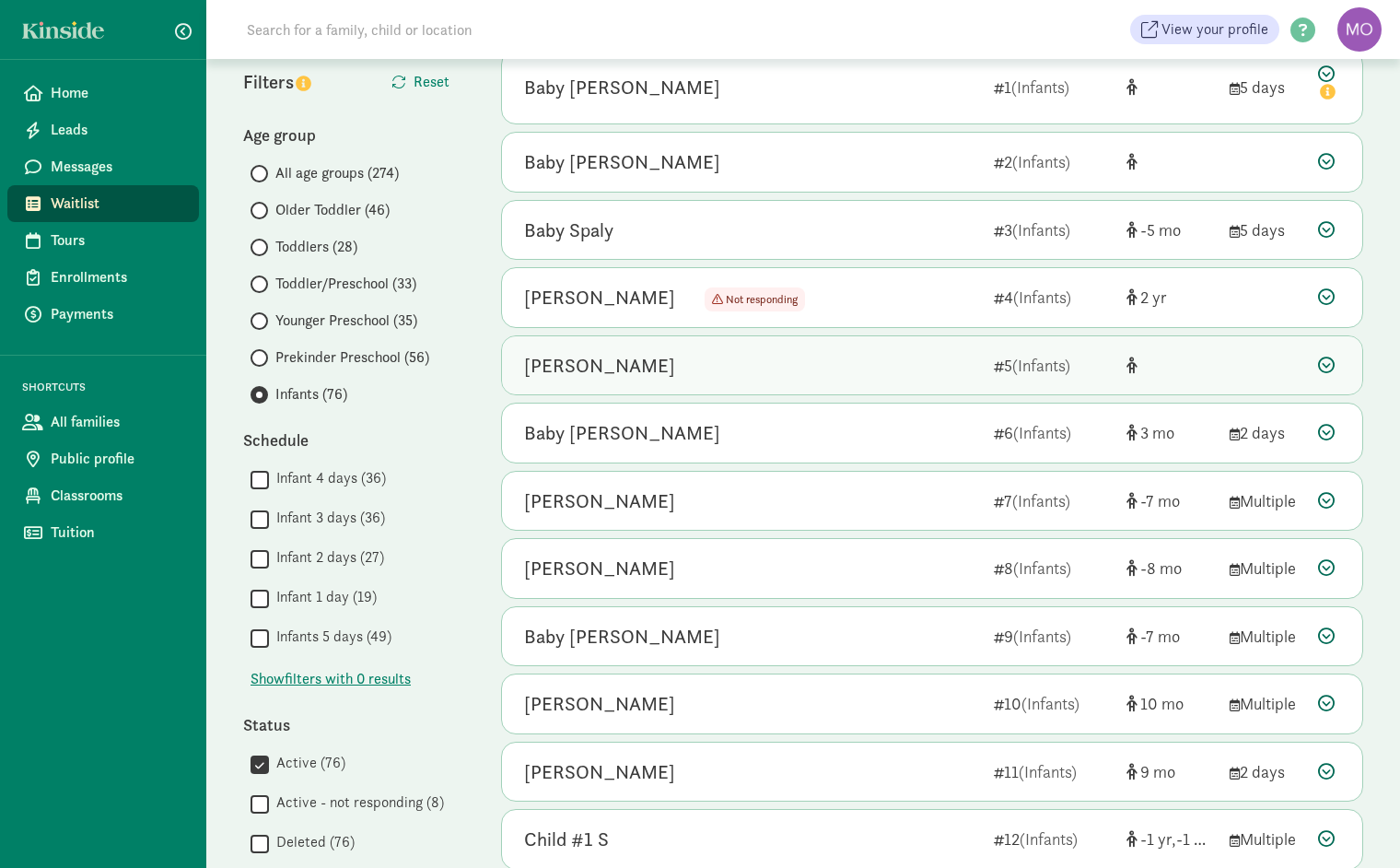
click at [738, 365] on div "[PERSON_NAME]" at bounding box center [751, 365] width 455 height 29
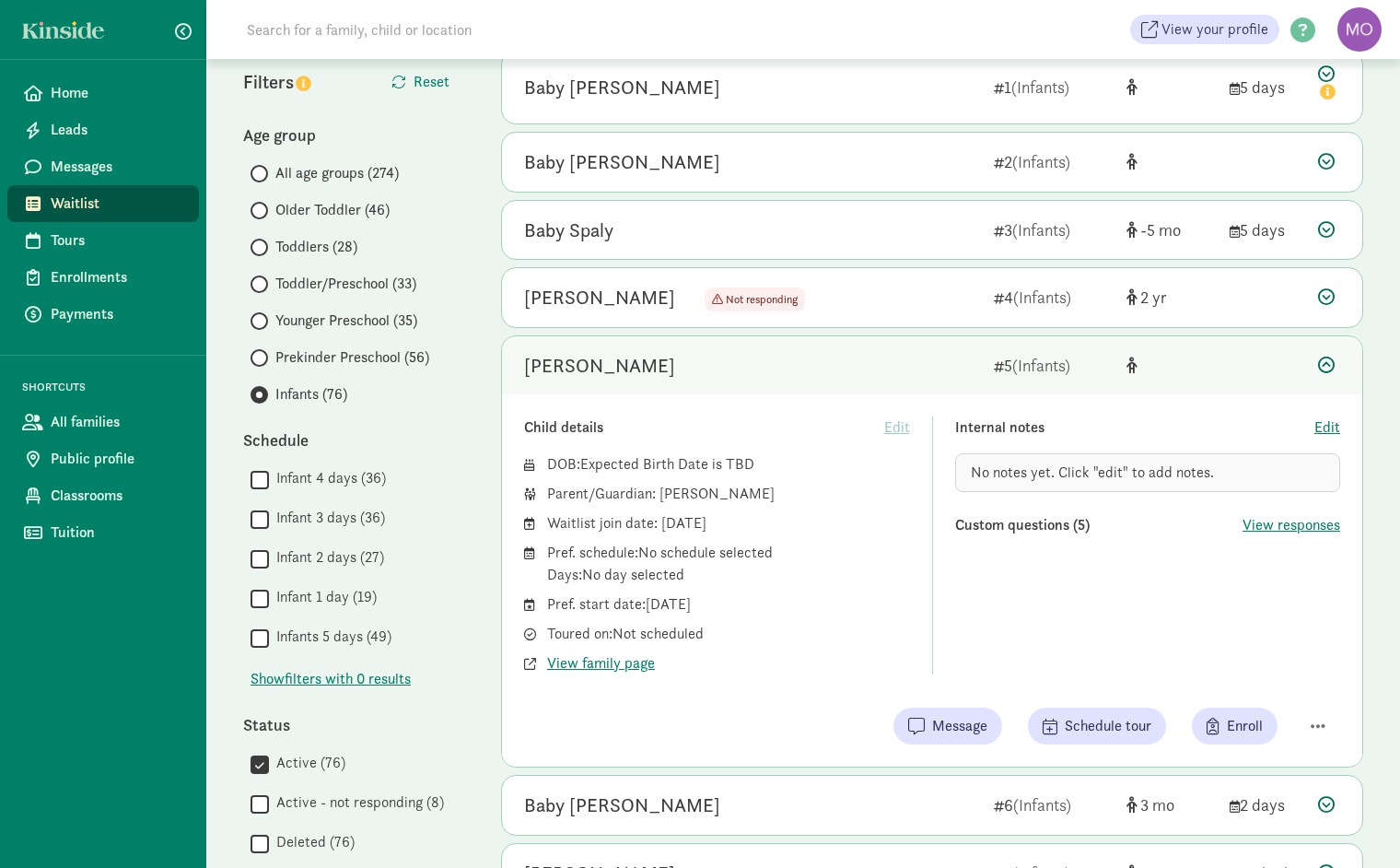
click at [1324, 366] on icon at bounding box center [1325, 364] width 16 height 16
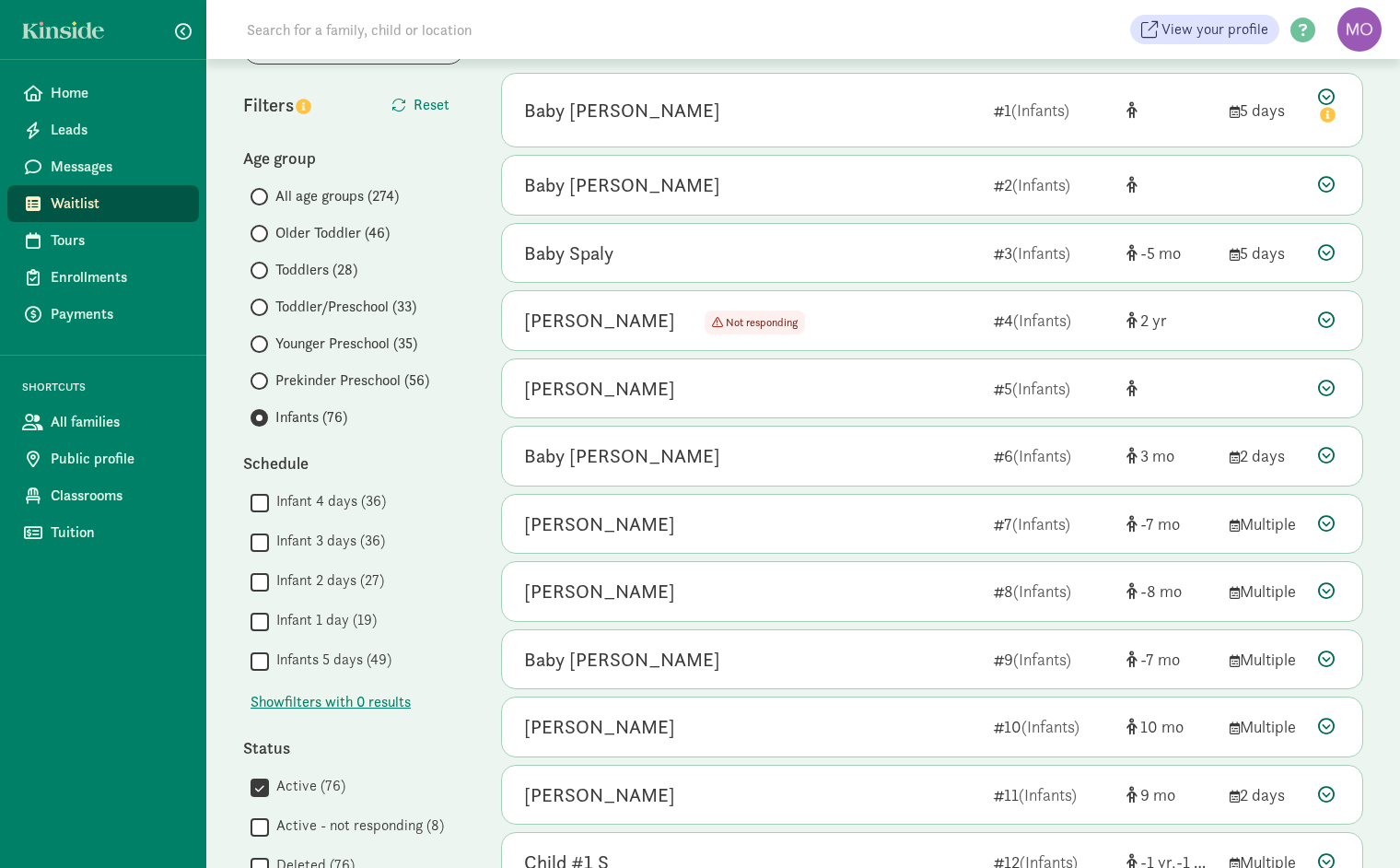
scroll to position [141, 0]
click at [954, 458] on div "Baby [PERSON_NAME]" at bounding box center [751, 456] width 455 height 29
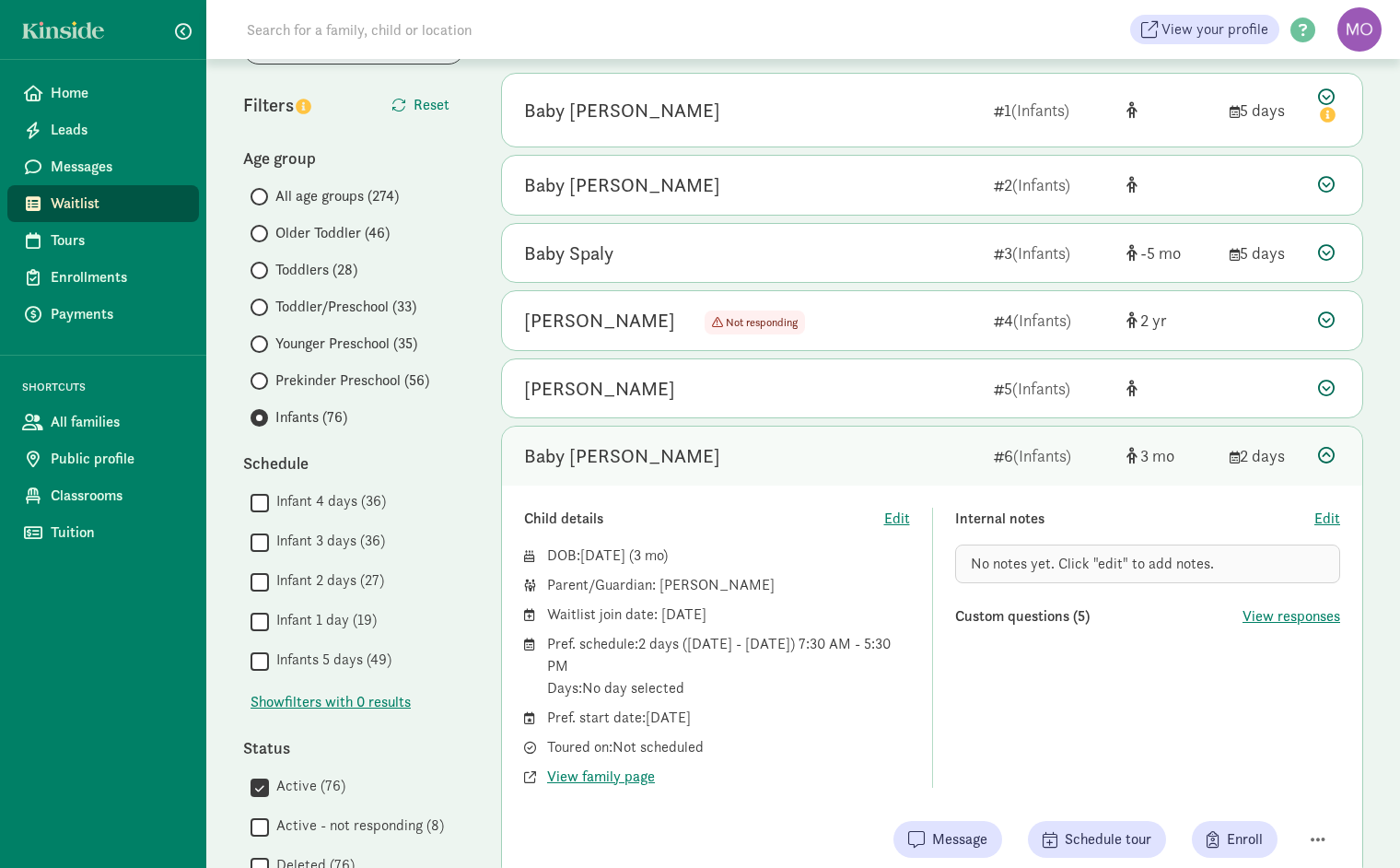
click at [1330, 447] on icon at bounding box center [1325, 454] width 16 height 16
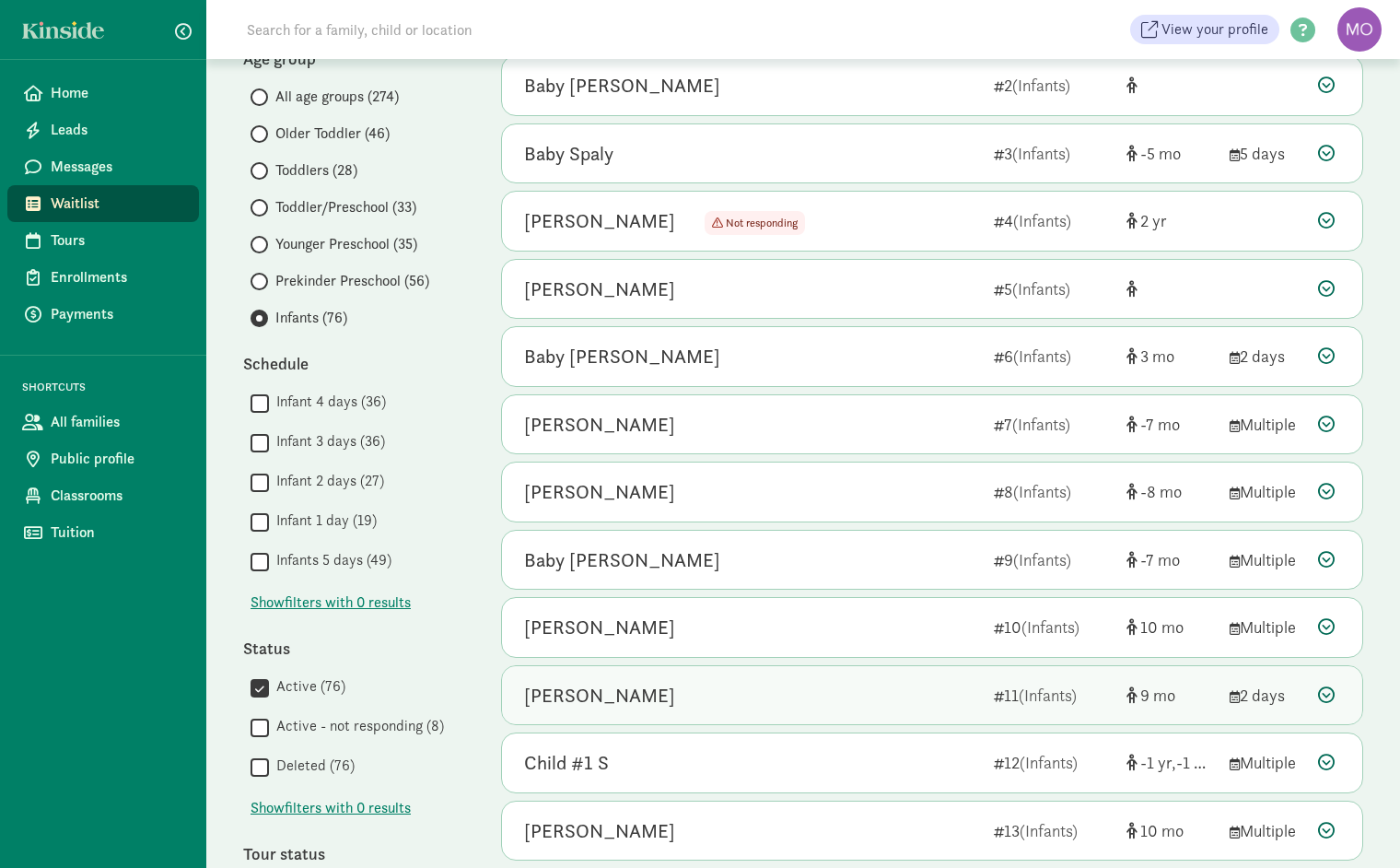
scroll to position [252, 0]
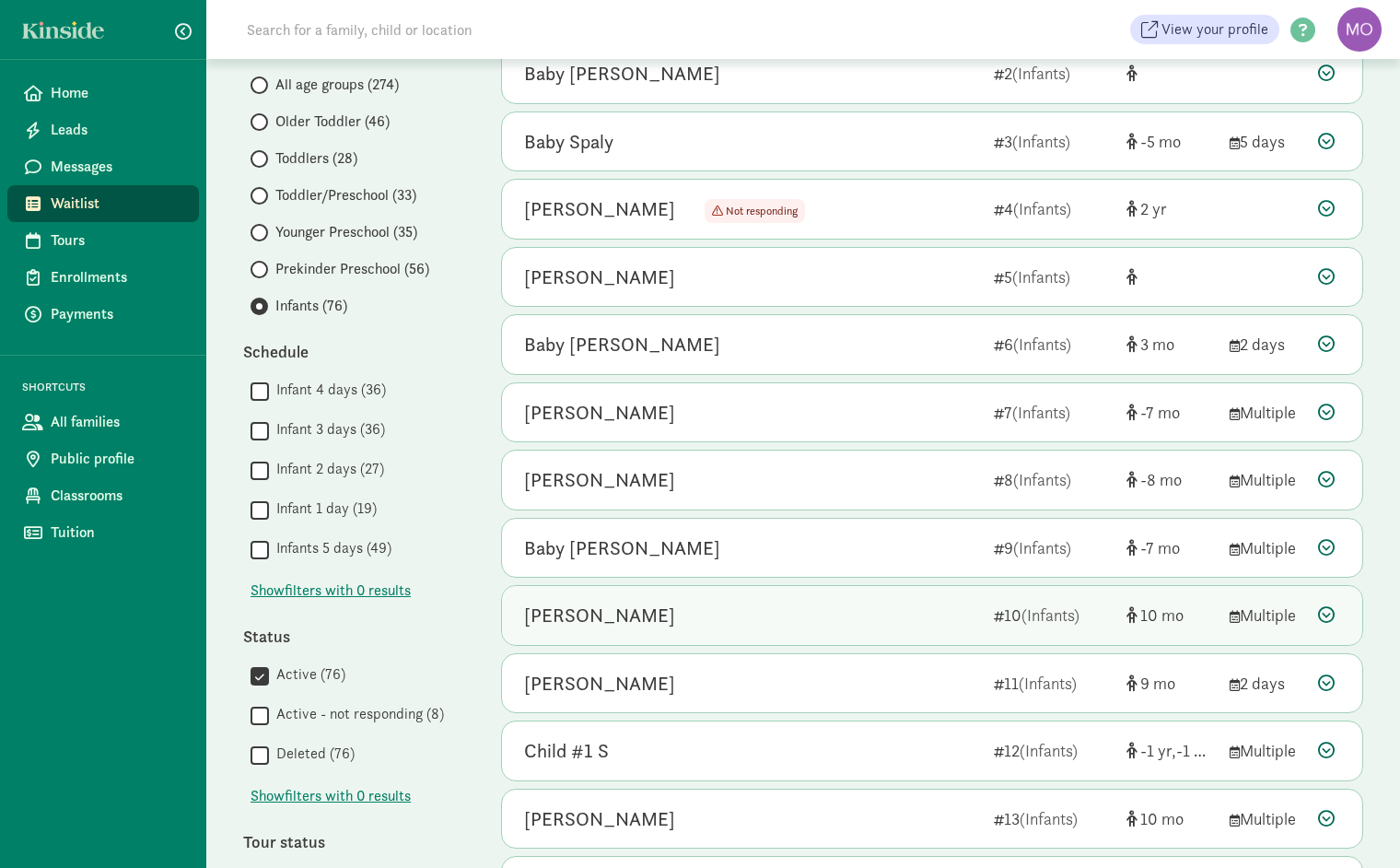
drag, startPoint x: 846, startPoint y: 786, endPoint x: 594, endPoint y: 587, distance: 321.1
click at [595, 591] on div "Baby [PERSON_NAME] 1 (Infants) 5 days Child details Edit DOB: [DATE] ( ) Parent…" at bounding box center [932, 642] width 862 height 1362
click at [307, 154] on span "Toddlers (28)" at bounding box center [316, 158] width 82 height 22
click at [262, 154] on input "Toddlers (28)" at bounding box center [256, 158] width 12 height 12
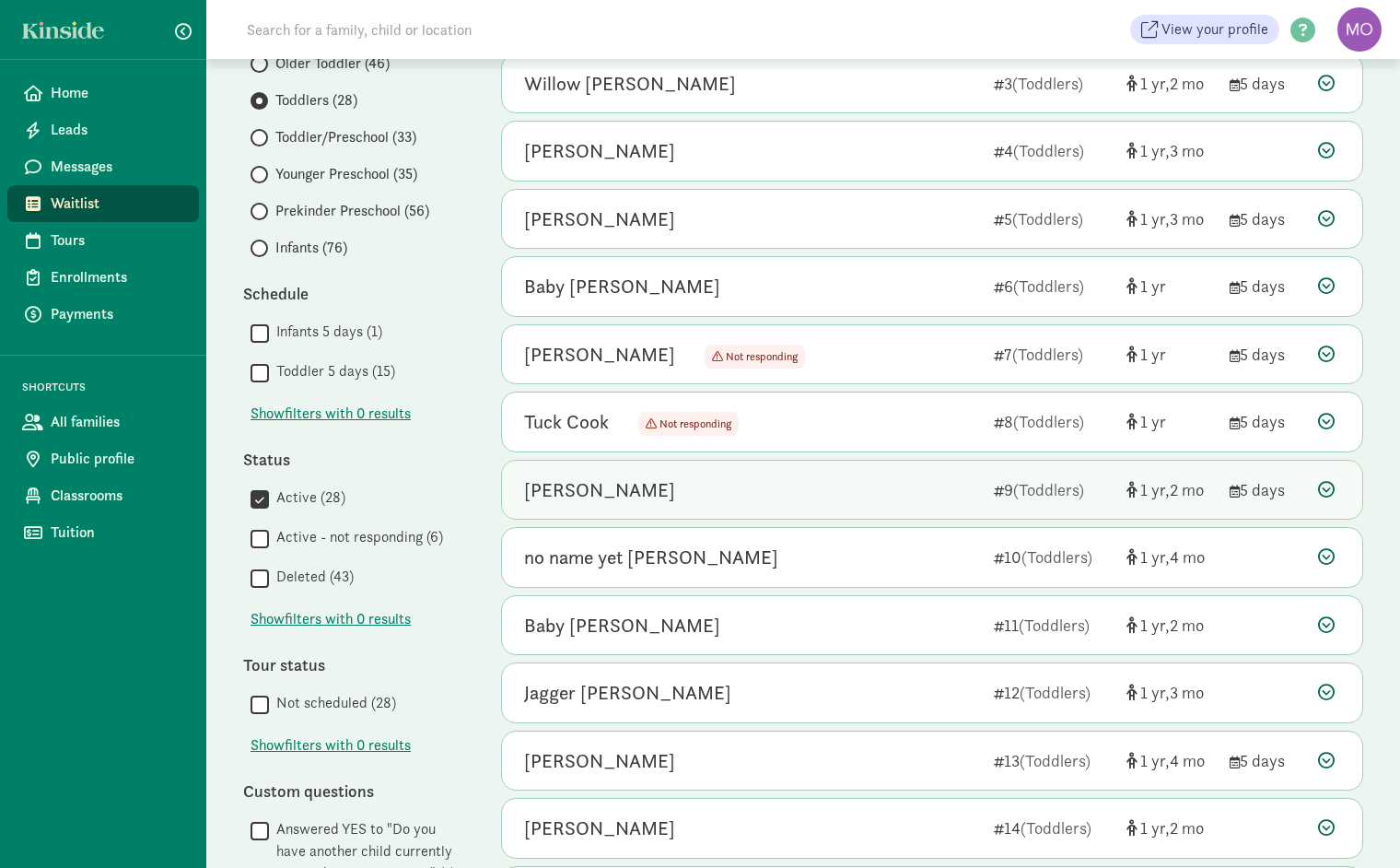
scroll to position [311, 0]
click at [730, 490] on div "[PERSON_NAME]" at bounding box center [751, 490] width 455 height 29
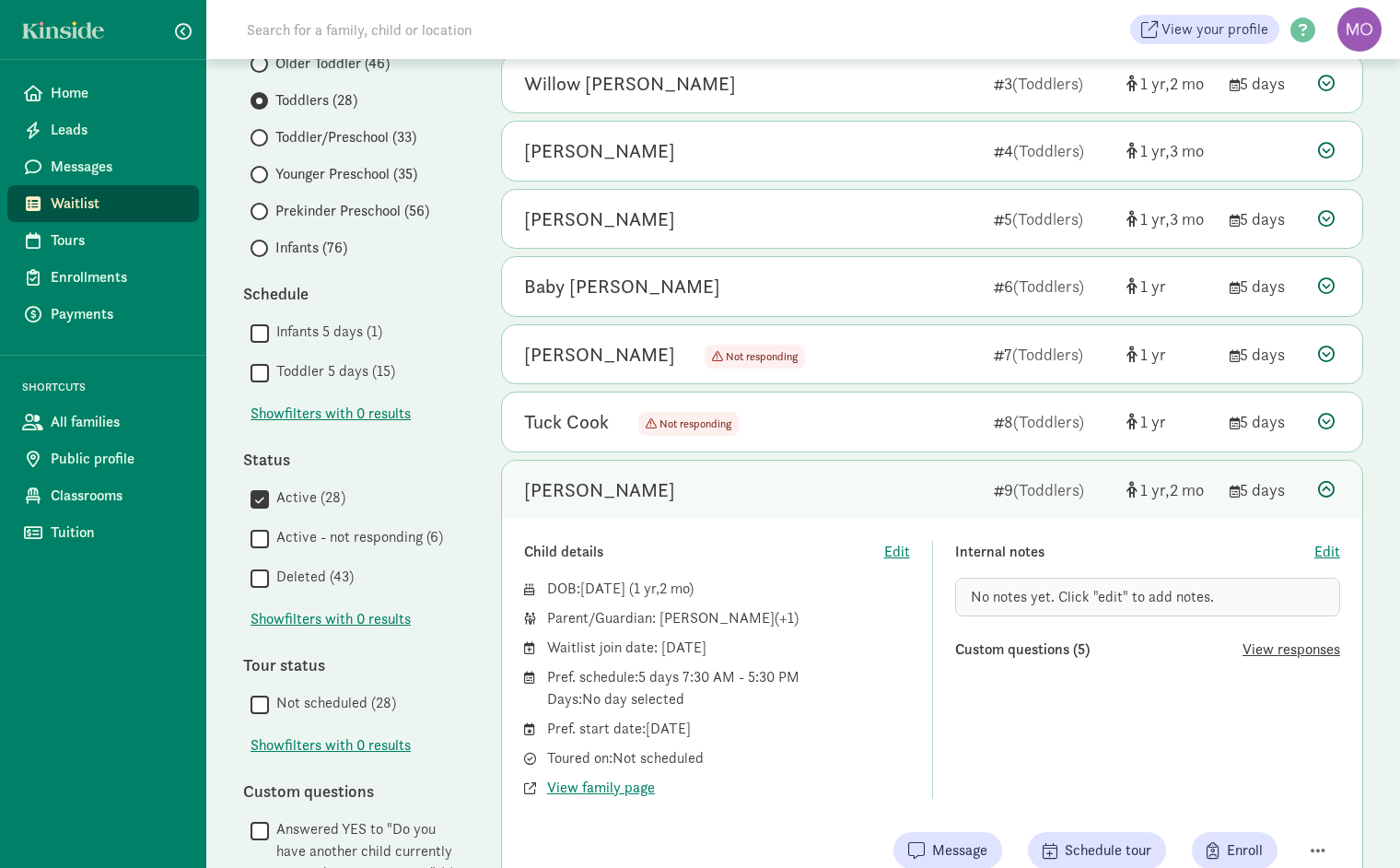
click at [1283, 641] on span "View responses" at bounding box center [1290, 649] width 98 height 22
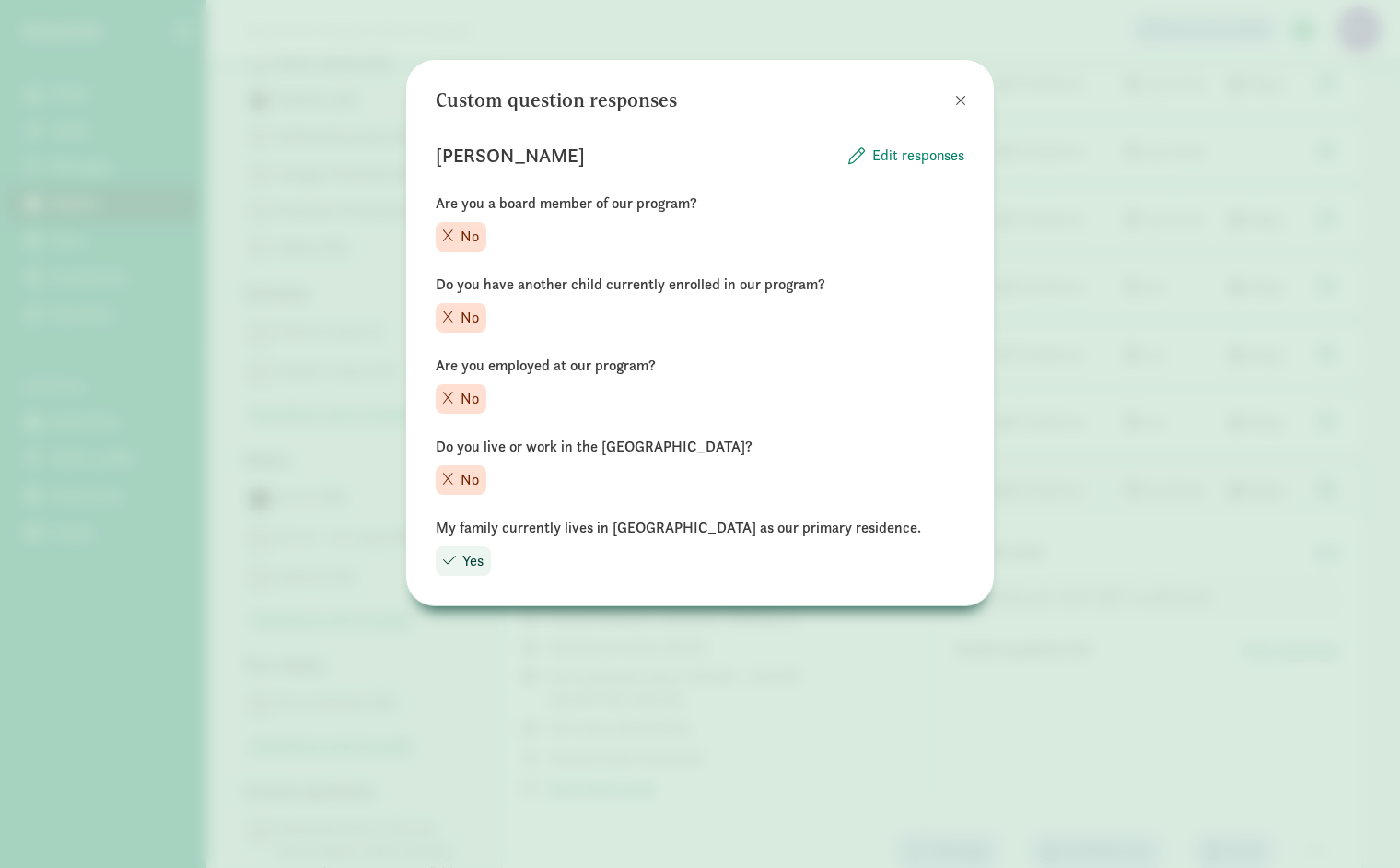
click at [955, 99] on span at bounding box center [960, 100] width 11 height 15
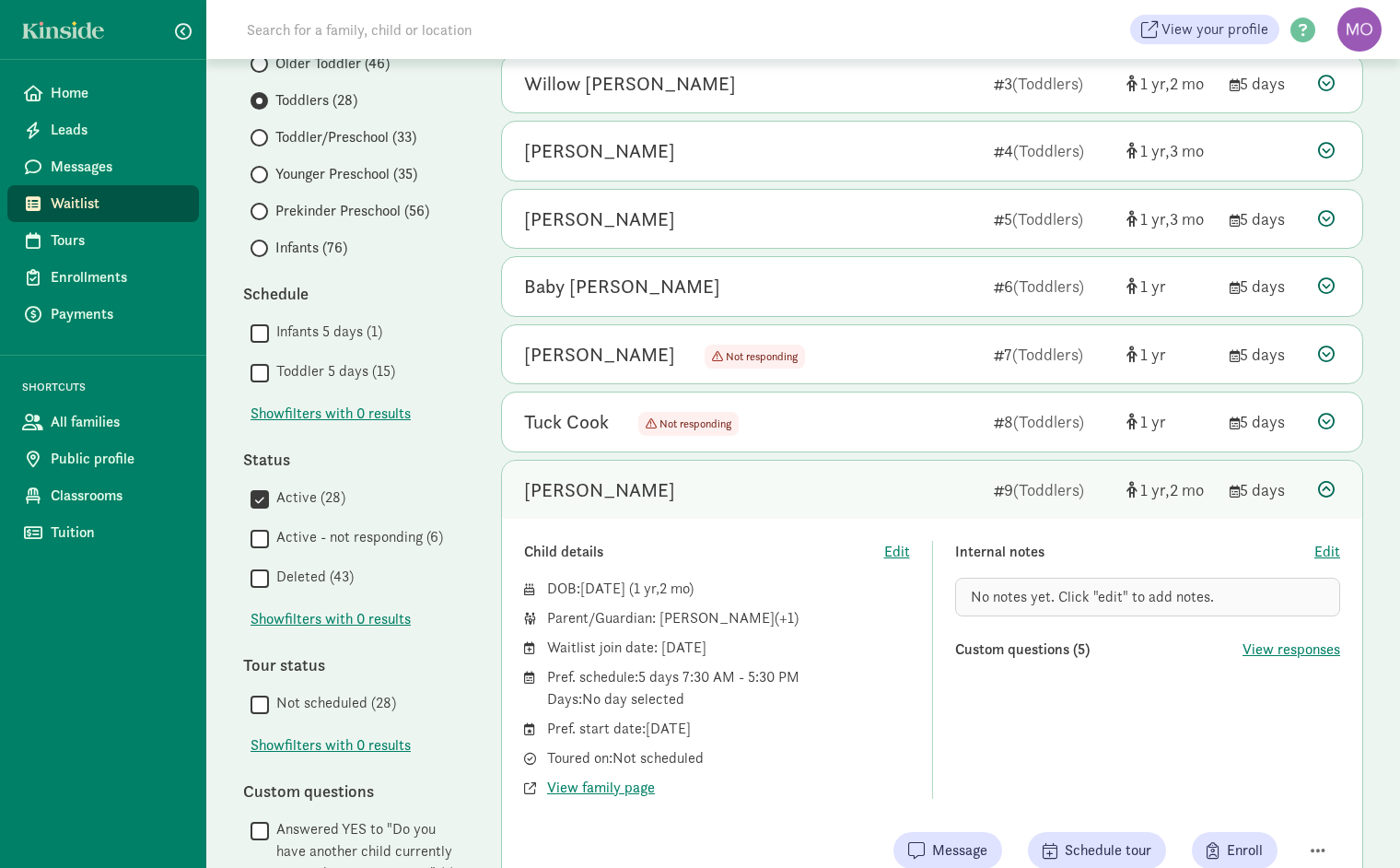
click at [1321, 490] on icon at bounding box center [1325, 488] width 16 height 16
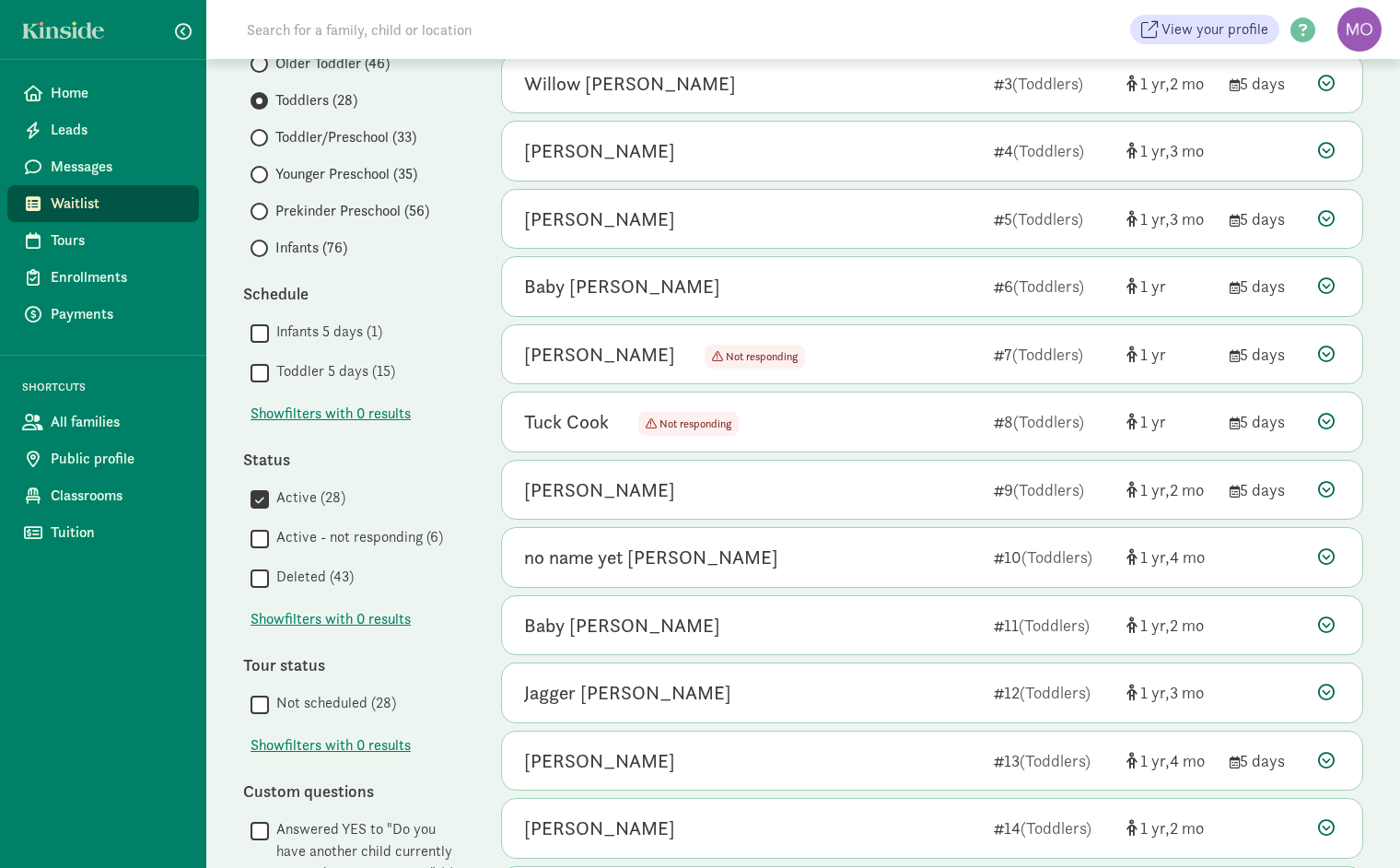
click at [312, 246] on span "Infants (76)" at bounding box center [312, 247] width 72 height 22
click at [262, 246] on input "Infants (76)" at bounding box center [256, 248] width 12 height 12
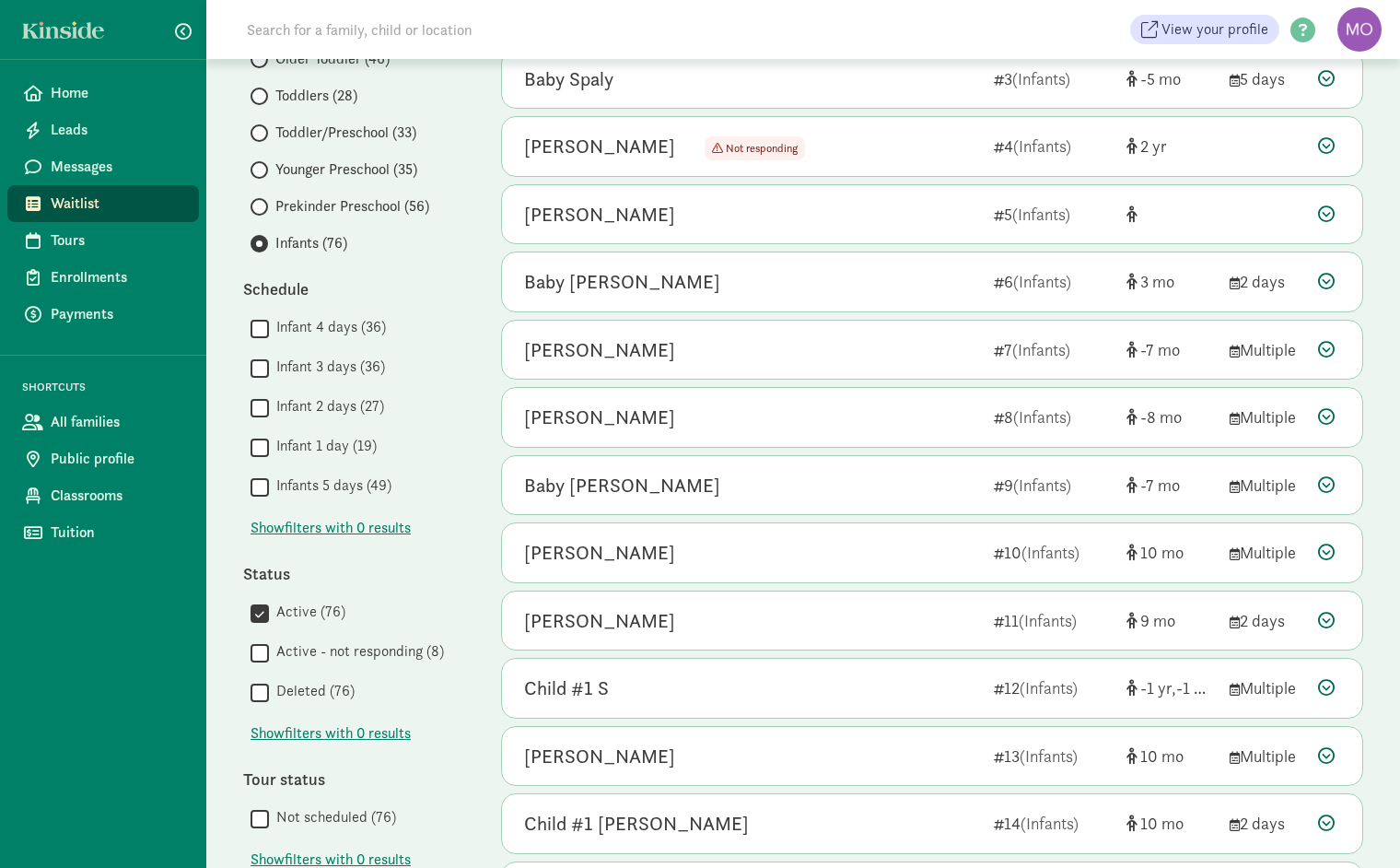
scroll to position [329, 0]
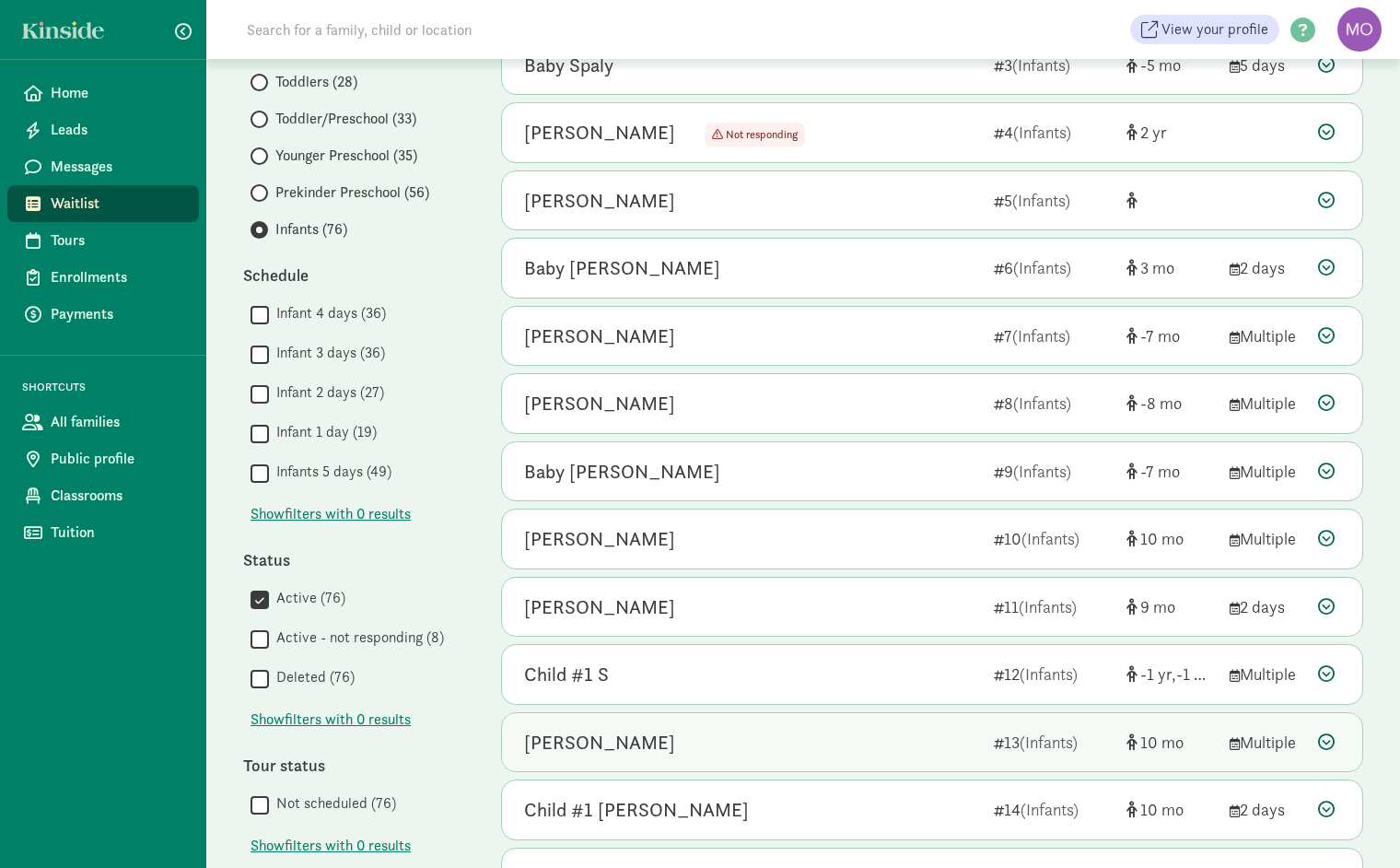
click at [768, 736] on div "[PERSON_NAME]" at bounding box center [751, 742] width 455 height 29
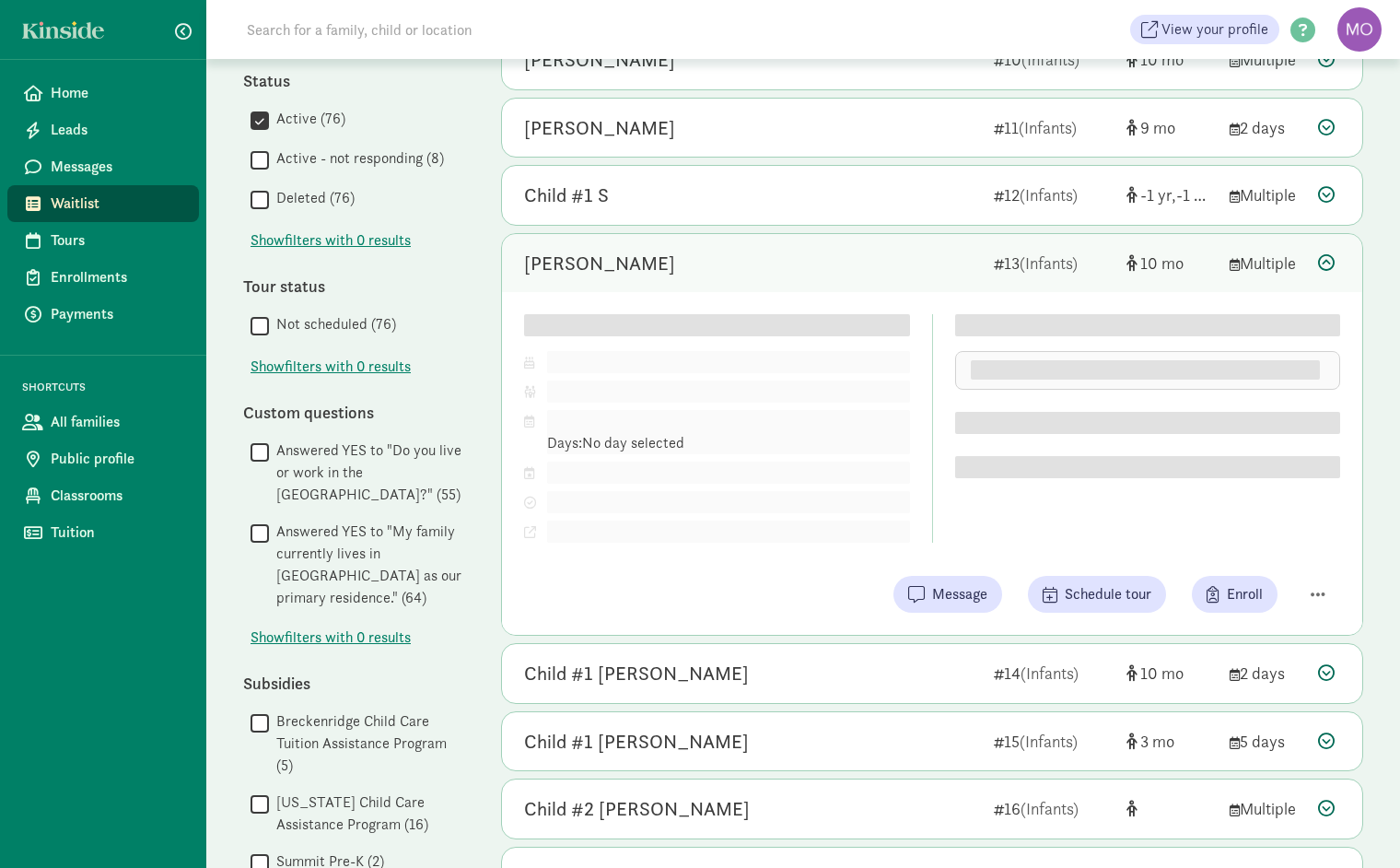
scroll to position [986, 0]
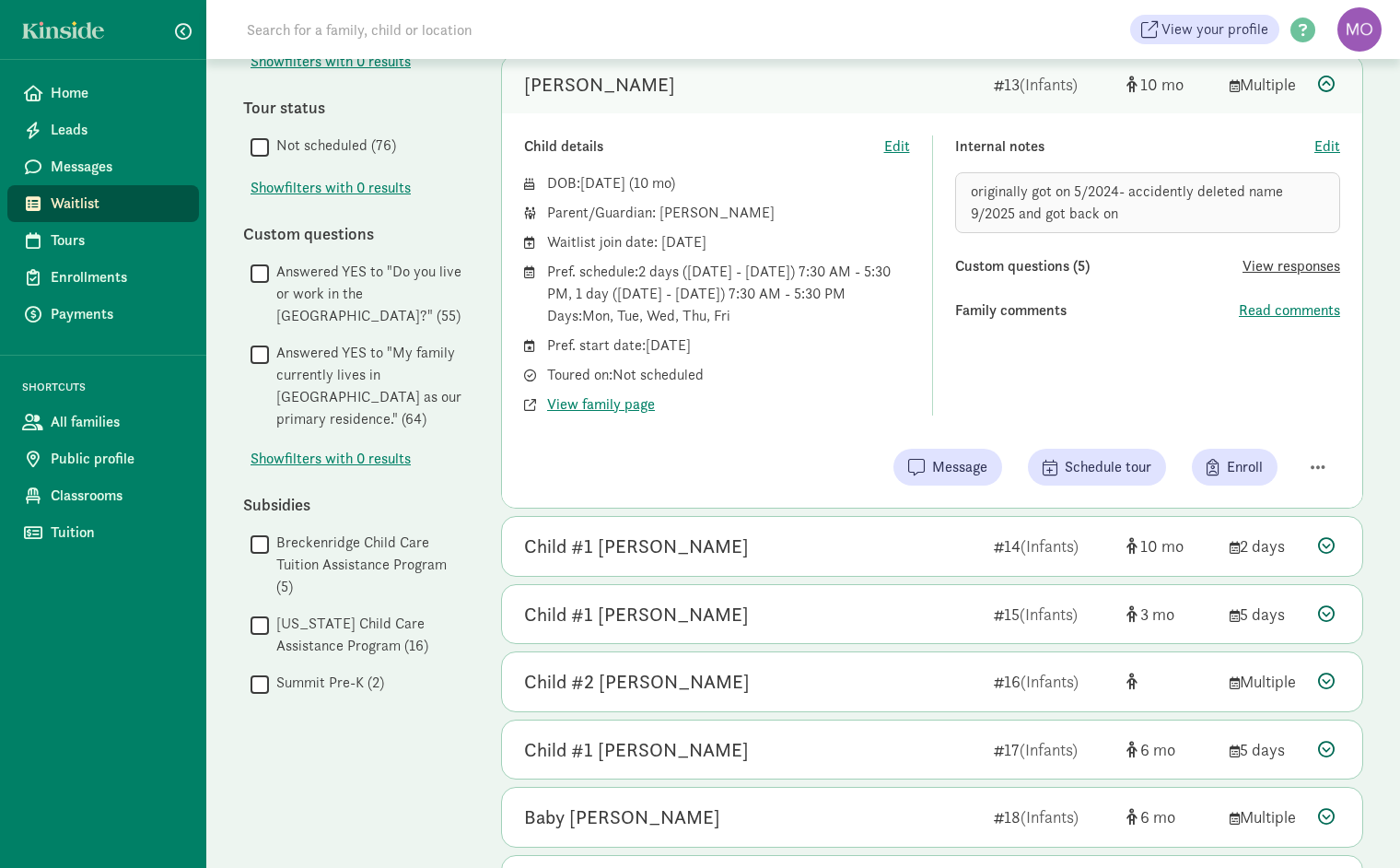
click at [1296, 271] on span "View responses" at bounding box center [1290, 265] width 98 height 22
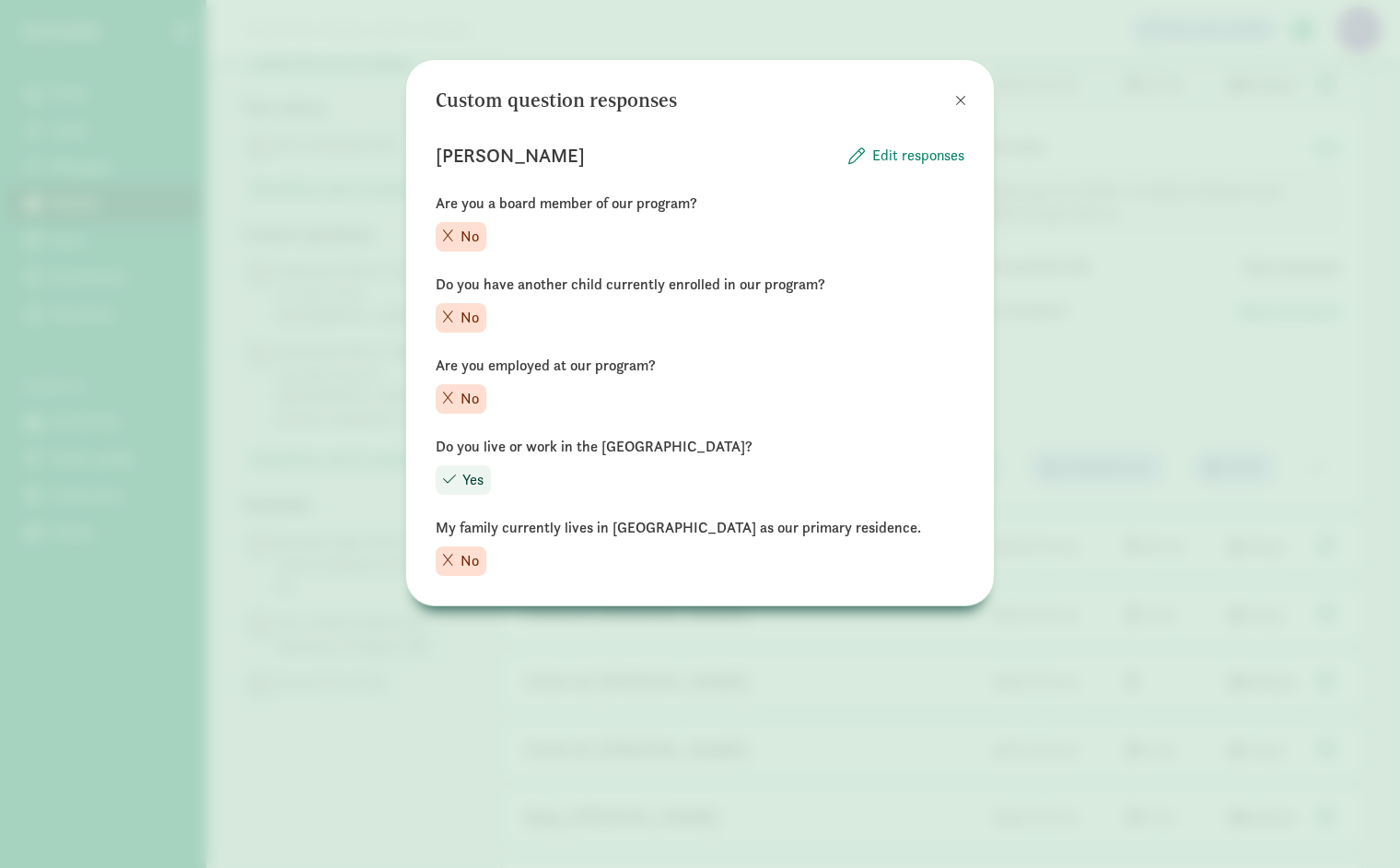
click at [1296, 271] on div "Custom question responses [PERSON_NAME] Edit responses Are you a board member o…" at bounding box center [700, 434] width 1400 height 868
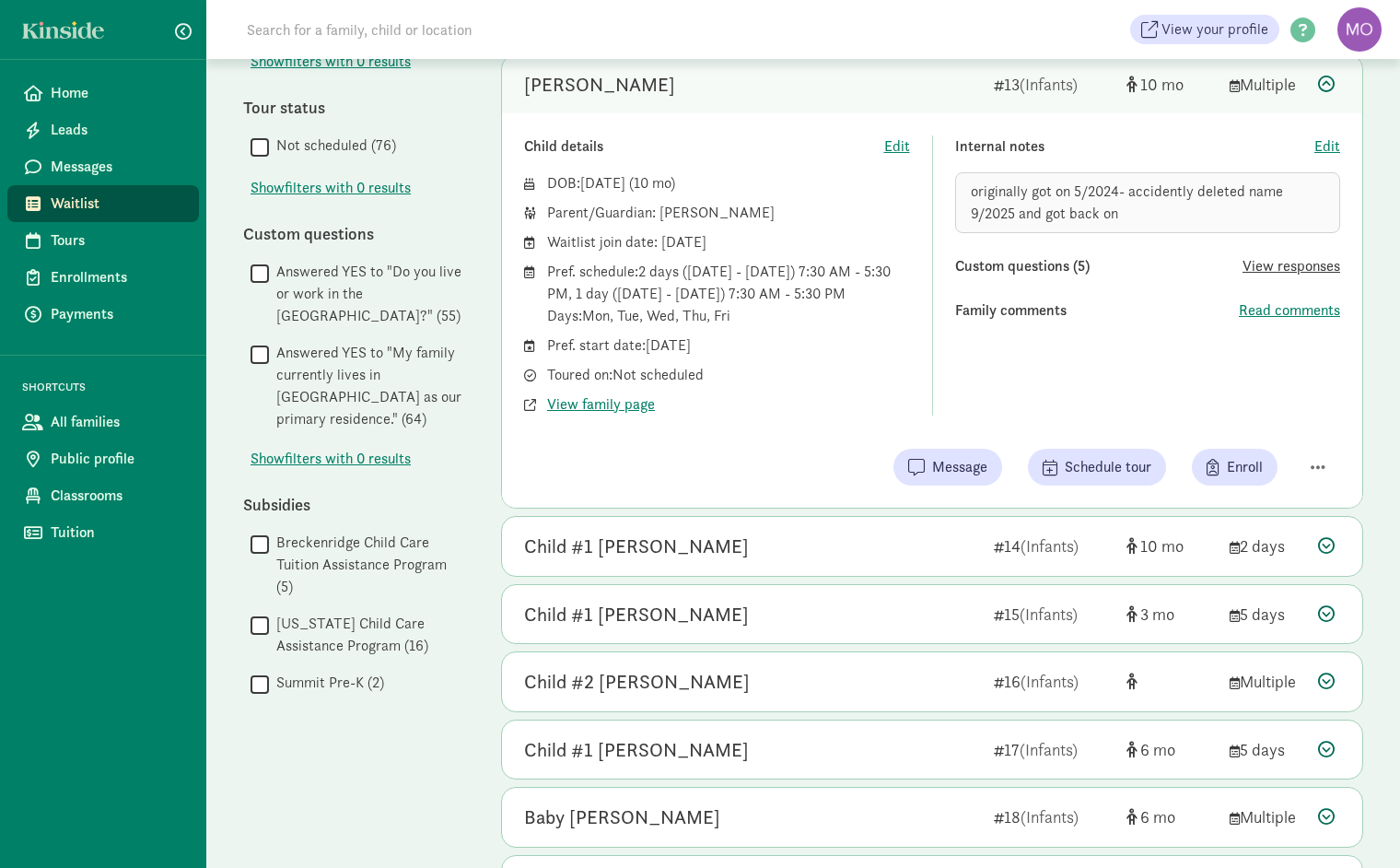
click at [1292, 262] on span "View responses" at bounding box center [1290, 265] width 98 height 22
